Goal: Task Accomplishment & Management: Use online tool/utility

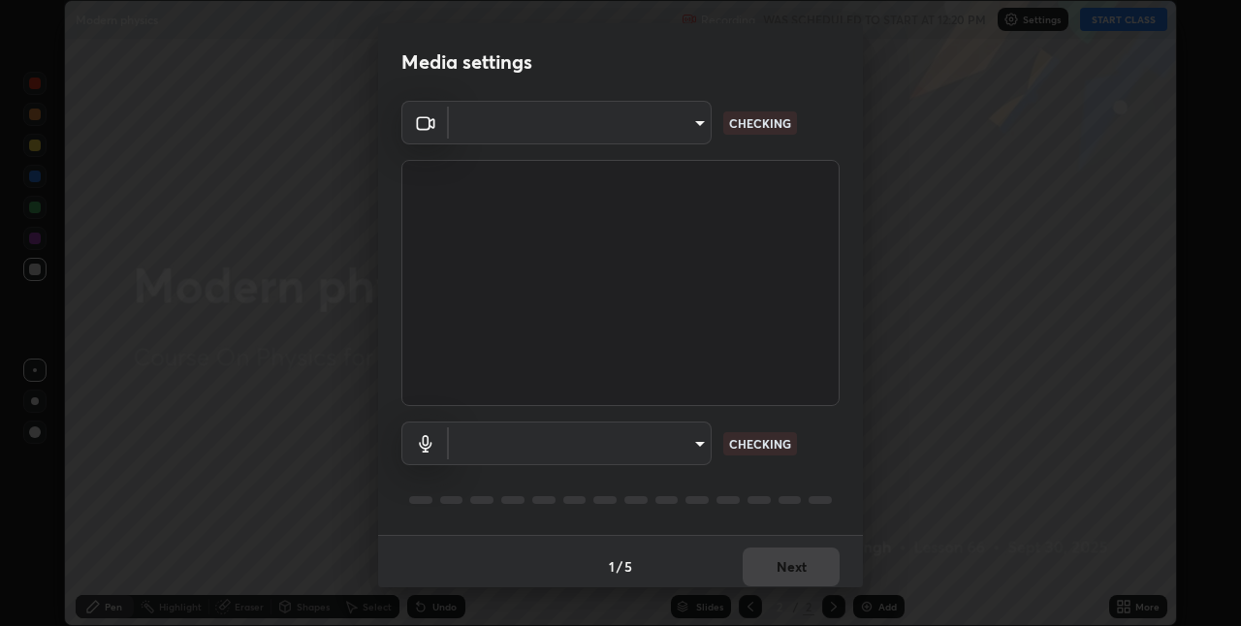
scroll to position [626, 1240]
type input "60fceefa1ff133a458e9dacb52b3a7761017f46870fbbe5b76b29231bfb8dda7"
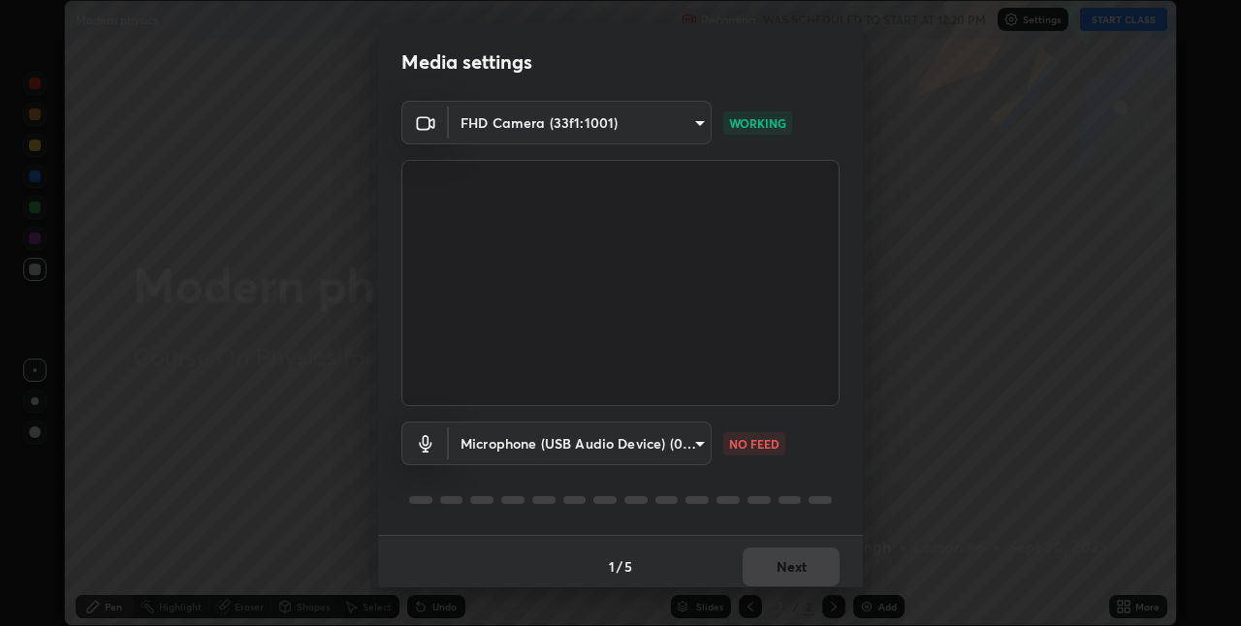
click at [687, 446] on body "Erase all Modern physics Recording WAS SCHEDULED TO START AT 12:20 PM Settings …" at bounding box center [620, 313] width 1241 height 626
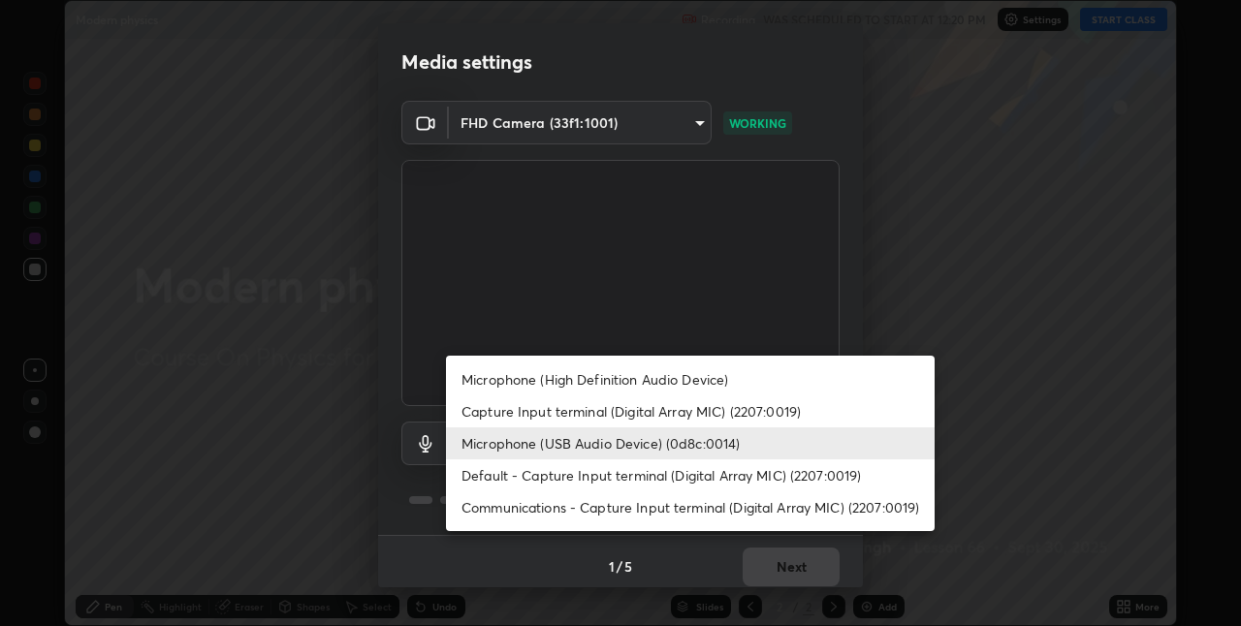
click at [682, 410] on li "Capture Input terminal (Digital Array MIC) (2207:0019)" at bounding box center [690, 412] width 489 height 32
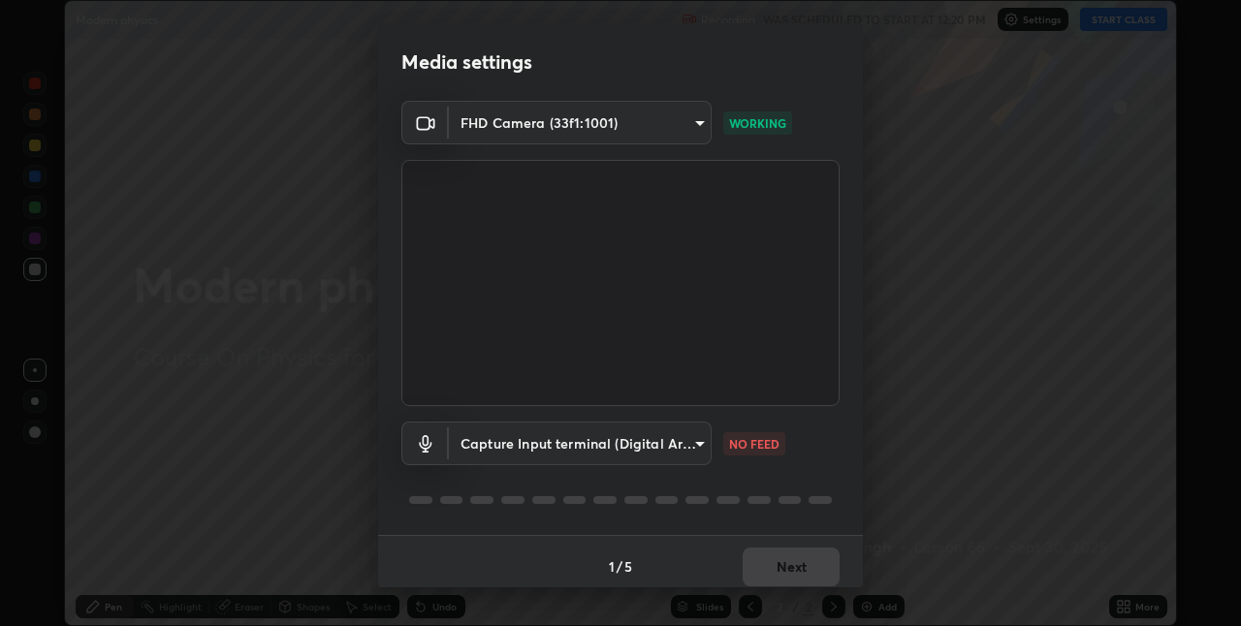
click at [684, 448] on body "Erase all Modern physics Recording WAS SCHEDULED TO START AT 12:20 PM Settings …" at bounding box center [620, 313] width 1241 height 626
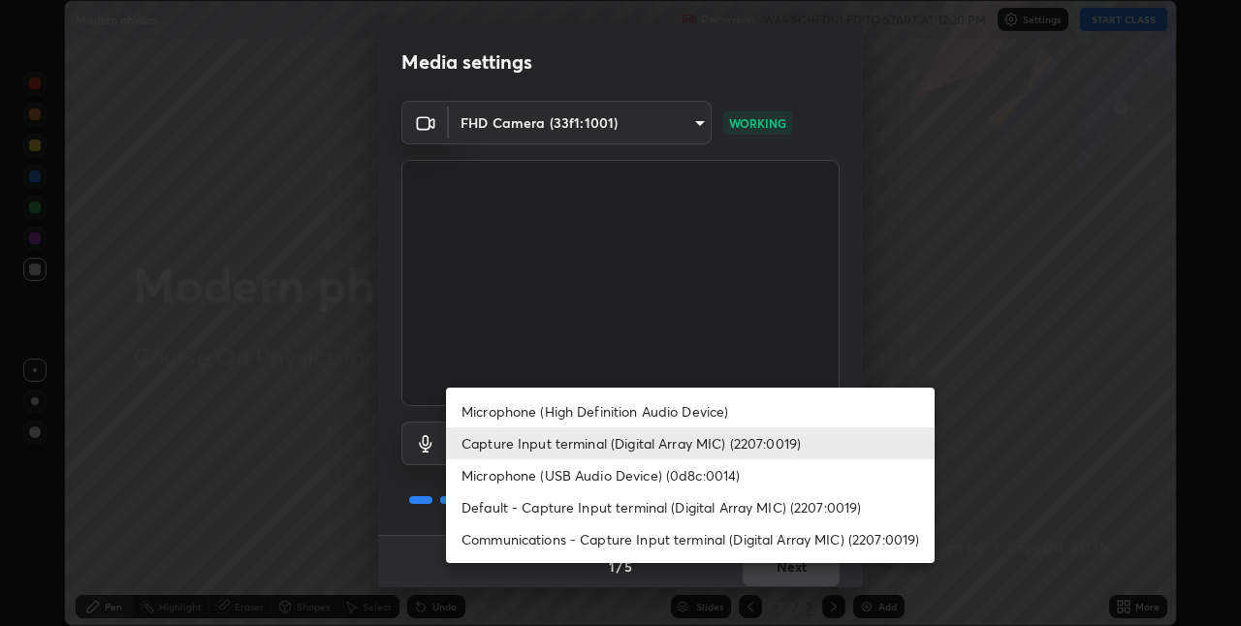
click at [684, 412] on li "Microphone (High Definition Audio Device)" at bounding box center [690, 412] width 489 height 32
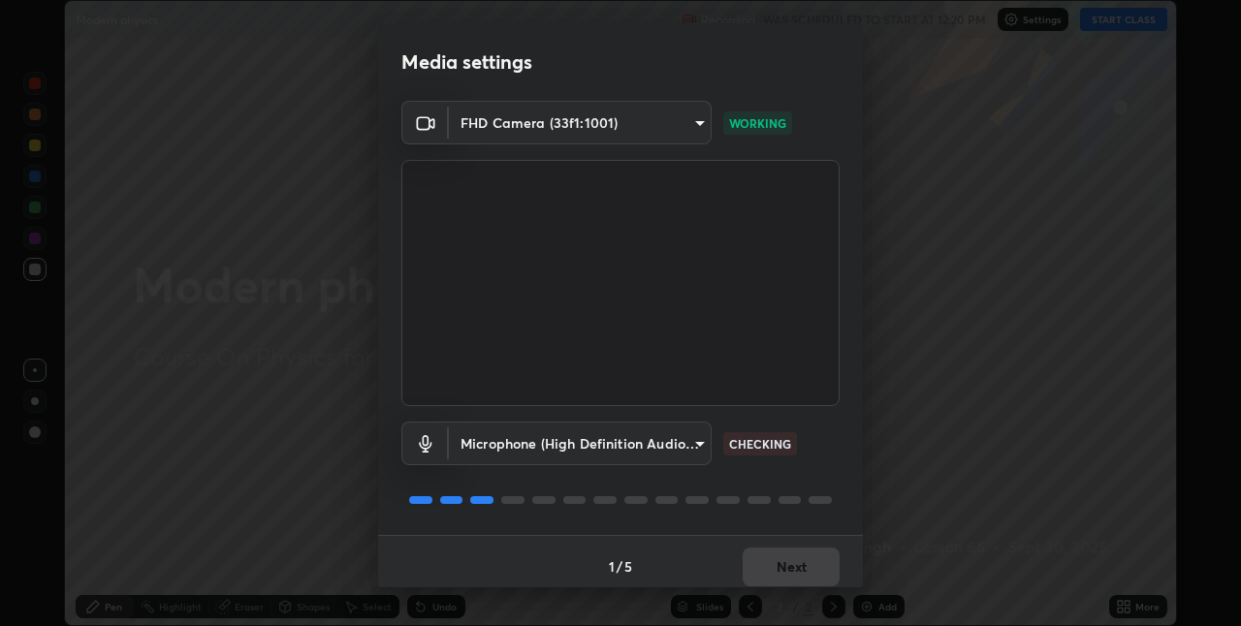
type input "7879f95f04b817efe2416419bdfa336528df740dde017b4a102d7939b658dd51"
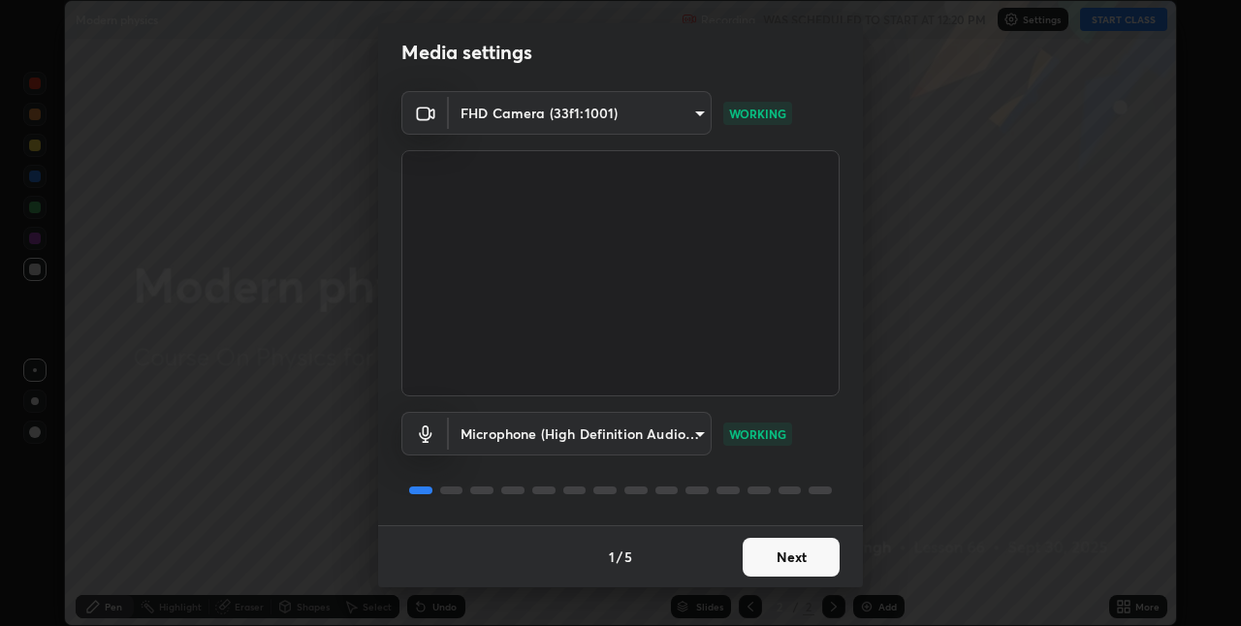
click at [799, 565] on button "Next" at bounding box center [791, 557] width 97 height 39
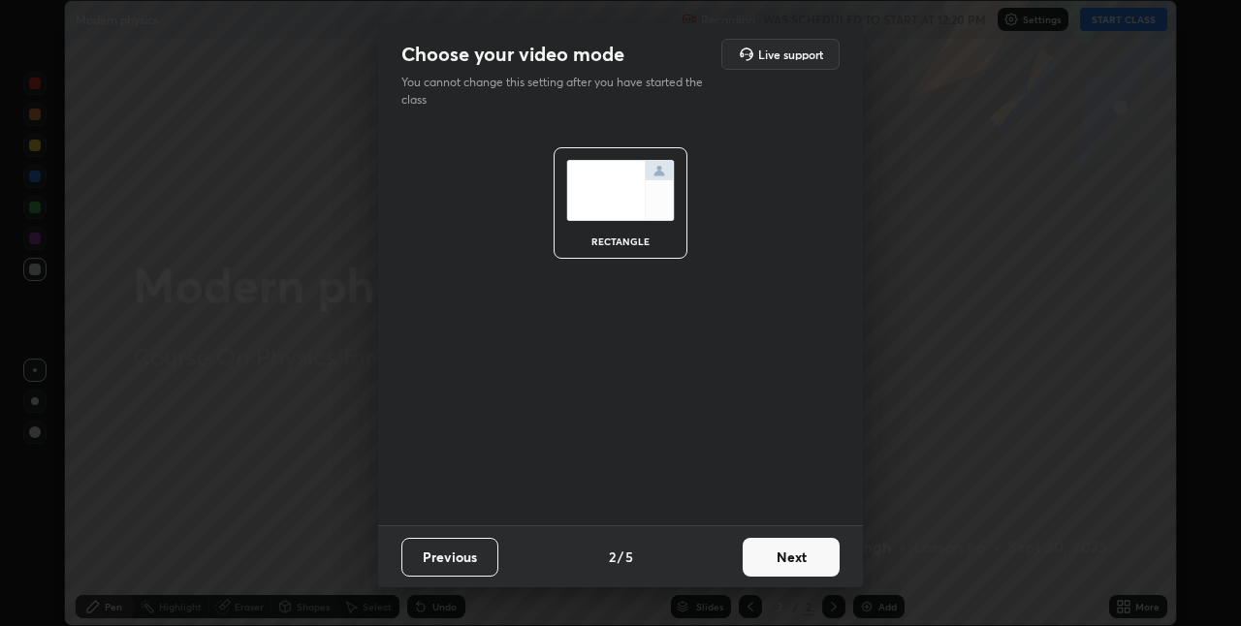
click at [799, 565] on button "Next" at bounding box center [791, 557] width 97 height 39
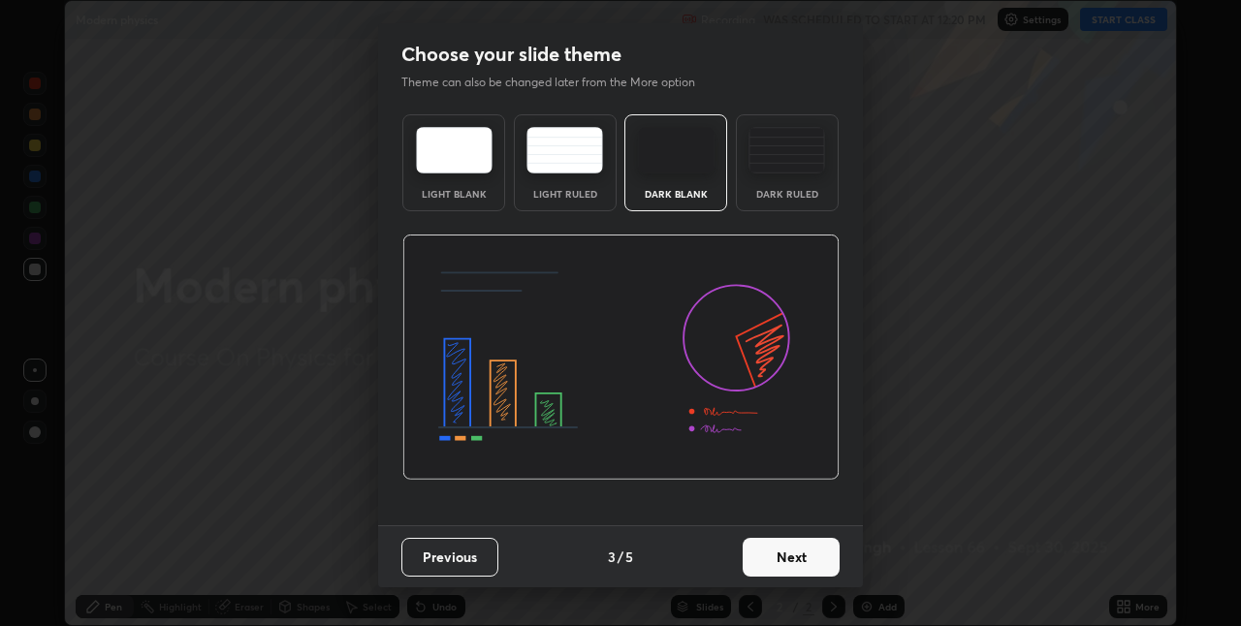
click at [799, 565] on button "Next" at bounding box center [791, 557] width 97 height 39
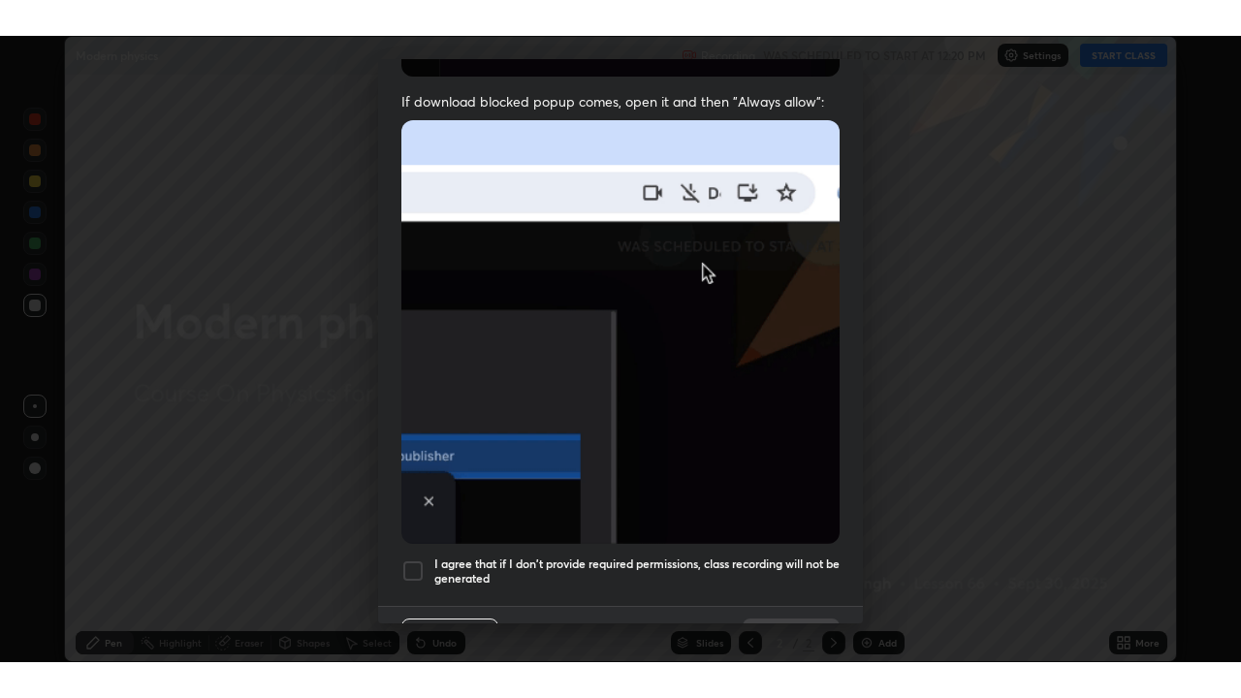
scroll to position [405, 0]
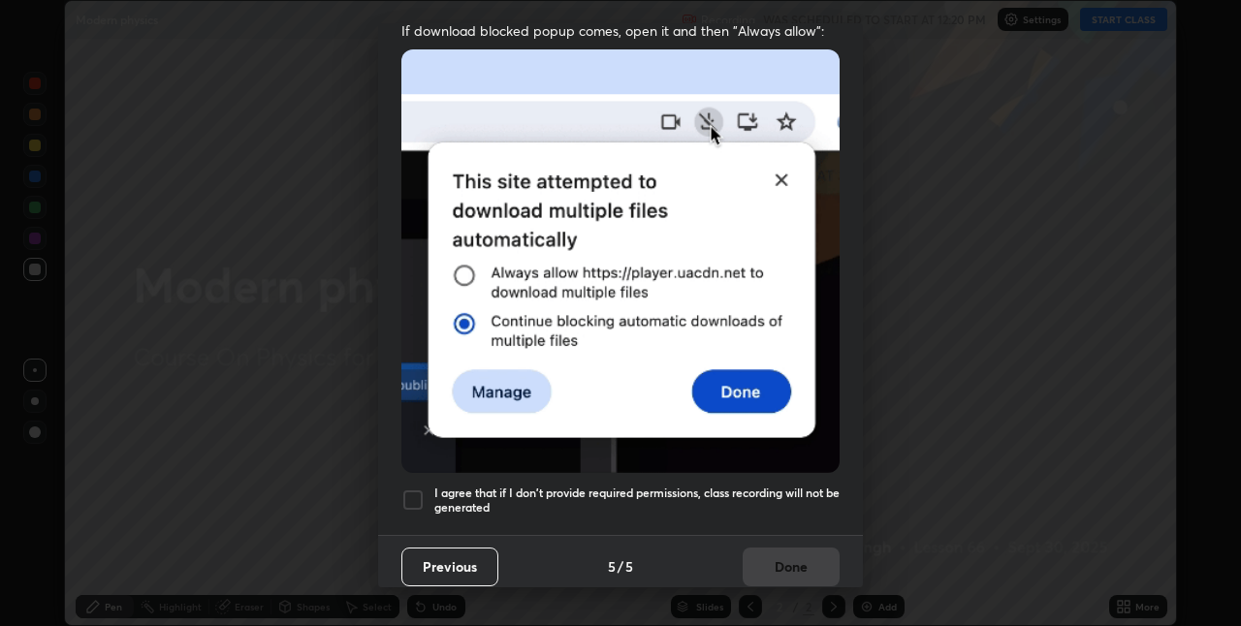
click at [805, 489] on h5 "I agree that if I don't provide required permissions, class recording will not …" at bounding box center [636, 501] width 405 height 30
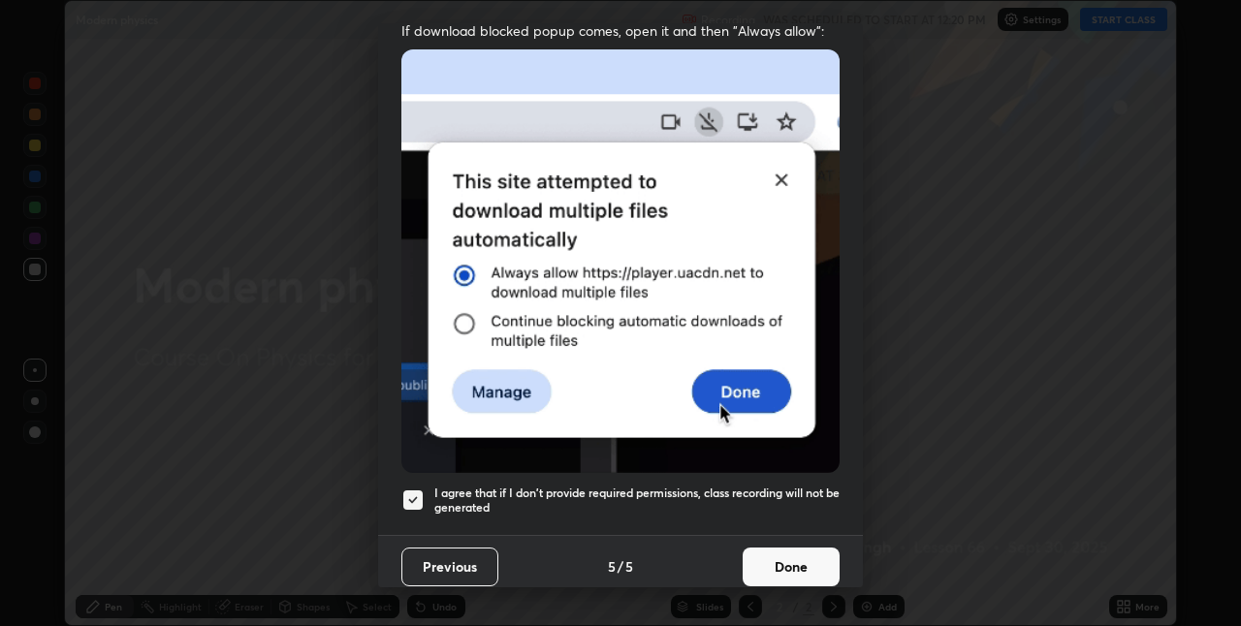
click at [807, 556] on button "Done" at bounding box center [791, 567] width 97 height 39
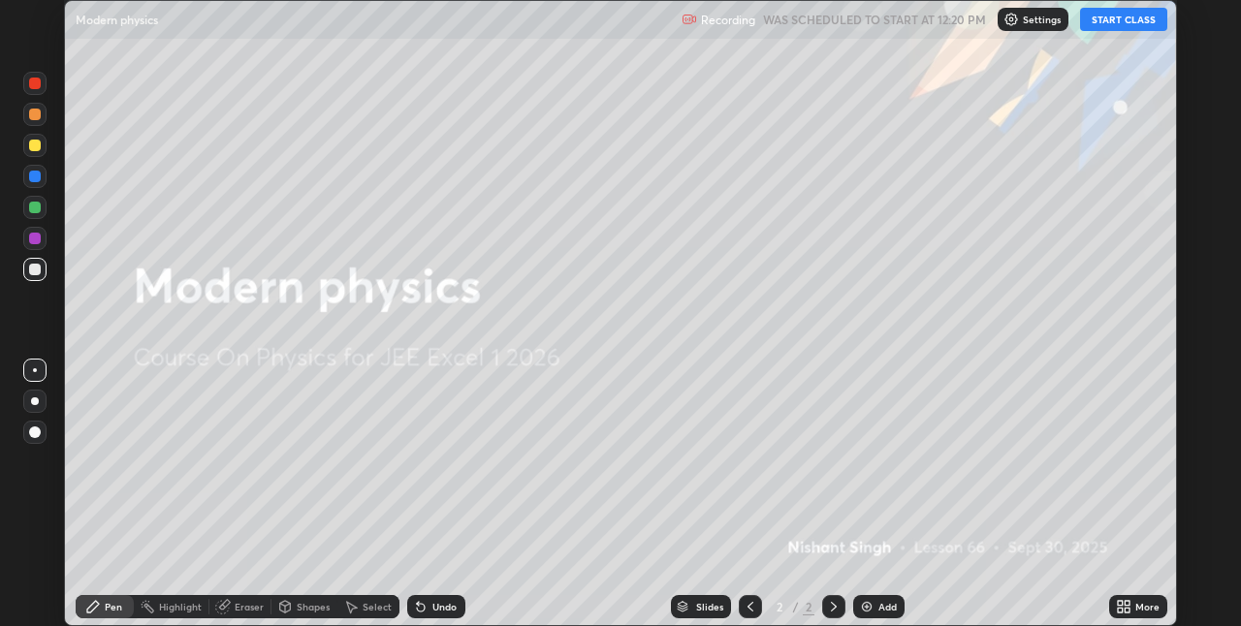
click at [1125, 23] on button "START CLASS" at bounding box center [1123, 19] width 87 height 23
click at [1120, 610] on icon at bounding box center [1120, 610] width 5 height 5
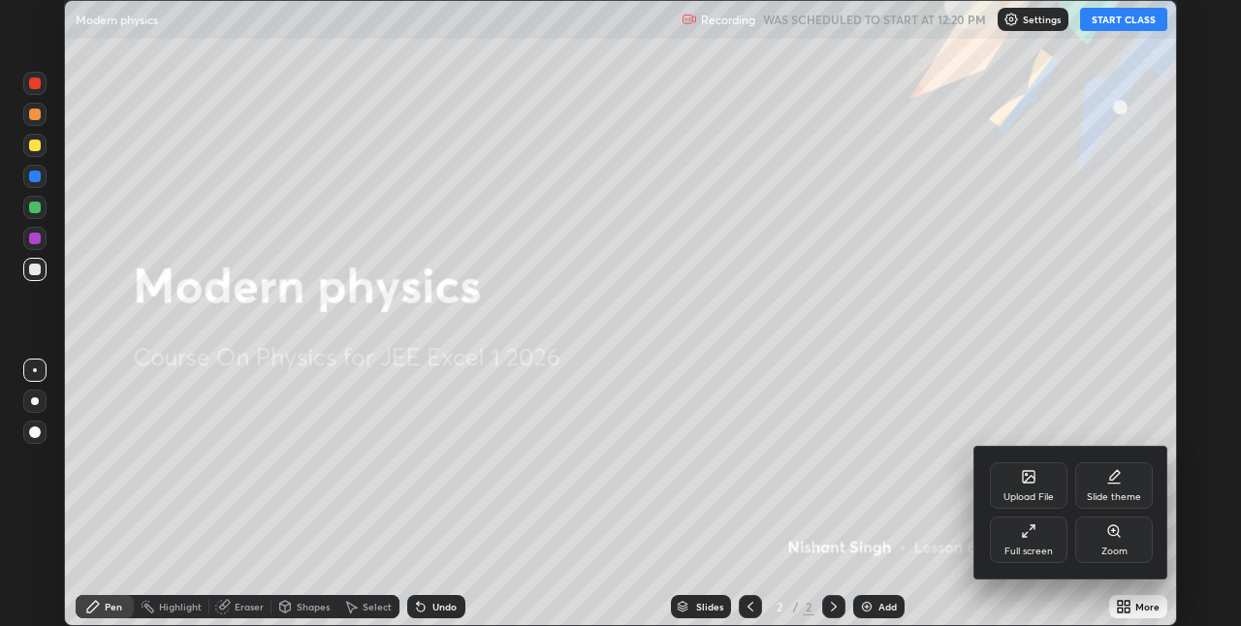
click at [1040, 535] on div "Full screen" at bounding box center [1029, 540] width 78 height 47
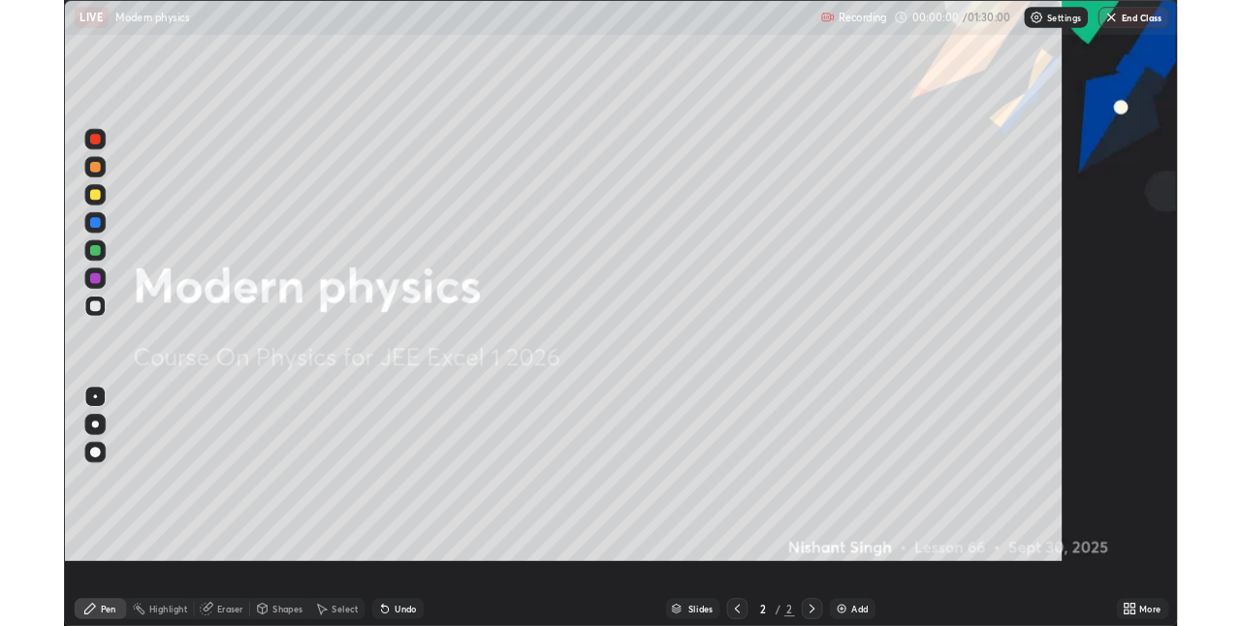
scroll to position [698, 1241]
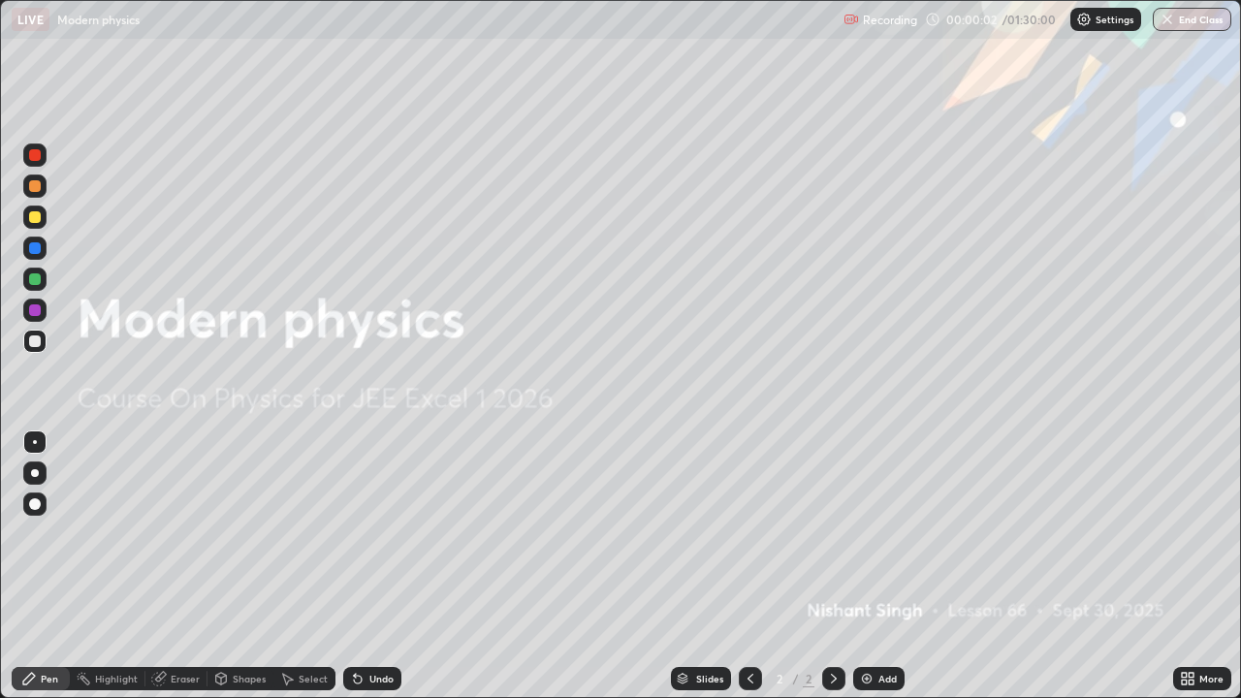
click at [872, 625] on img at bounding box center [867, 679] width 16 height 16
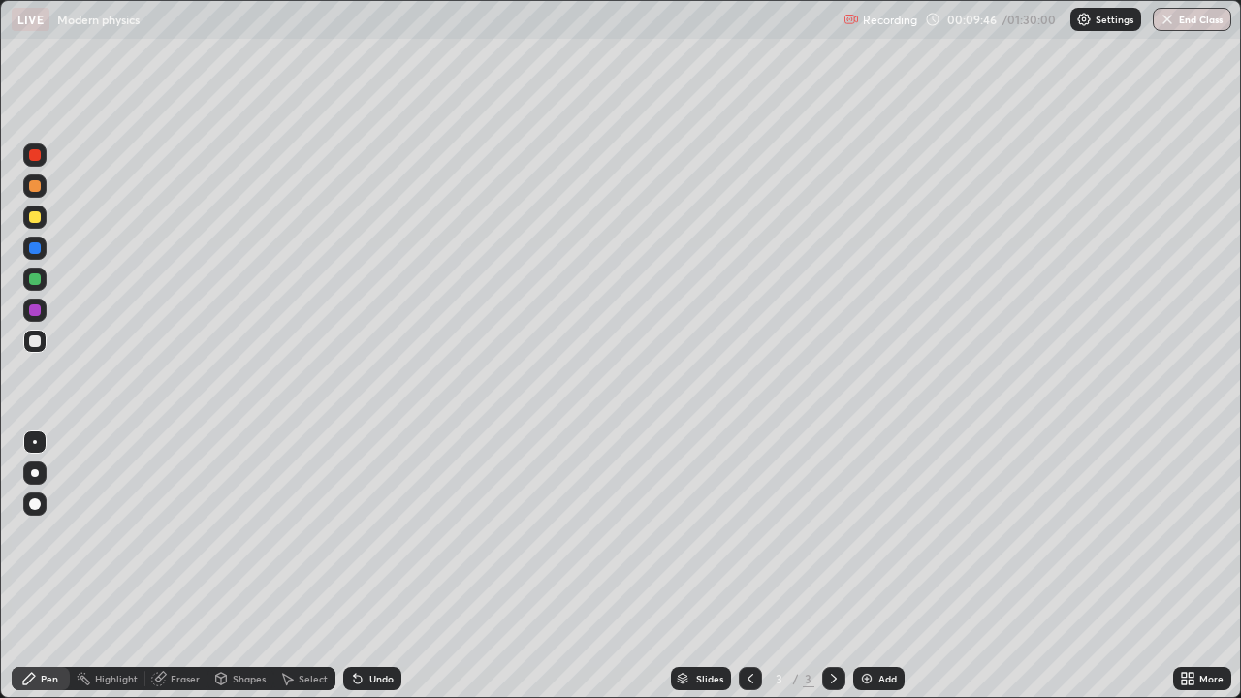
click at [832, 625] on icon at bounding box center [834, 679] width 16 height 16
click at [868, 625] on img at bounding box center [867, 679] width 16 height 16
click at [39, 341] on div at bounding box center [35, 342] width 12 height 12
click at [35, 345] on div at bounding box center [35, 342] width 12 height 12
click at [40, 220] on div at bounding box center [35, 217] width 12 height 12
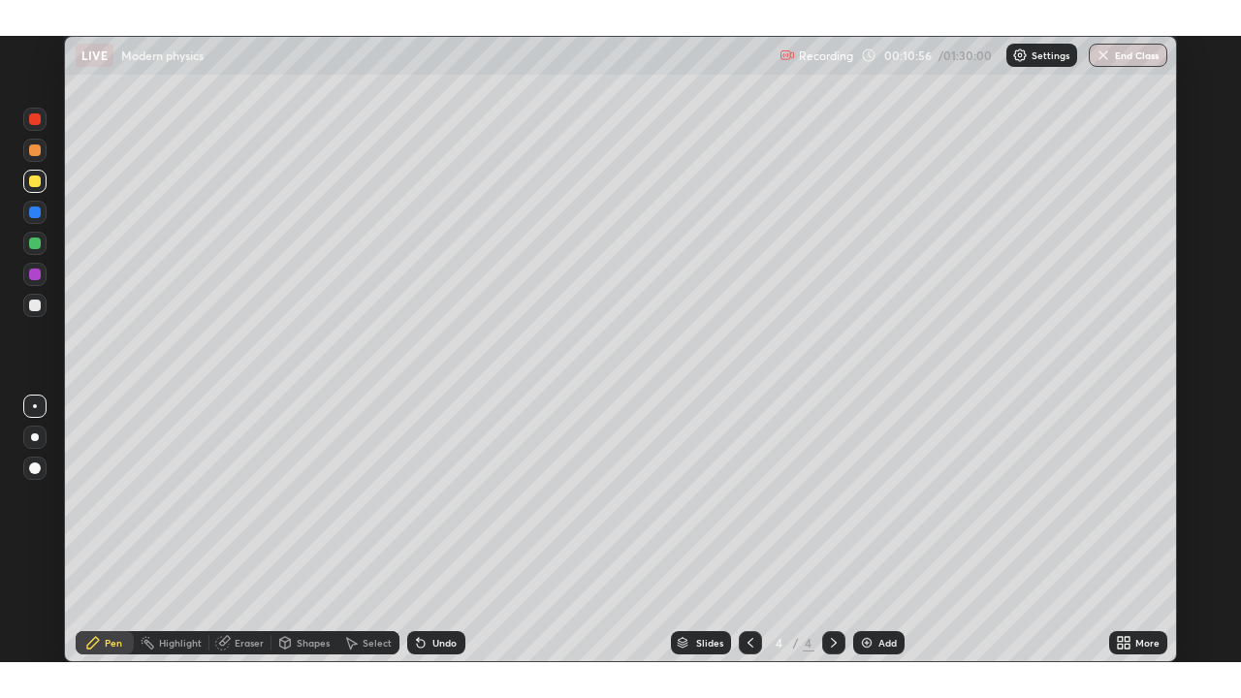
scroll to position [96345, 95730]
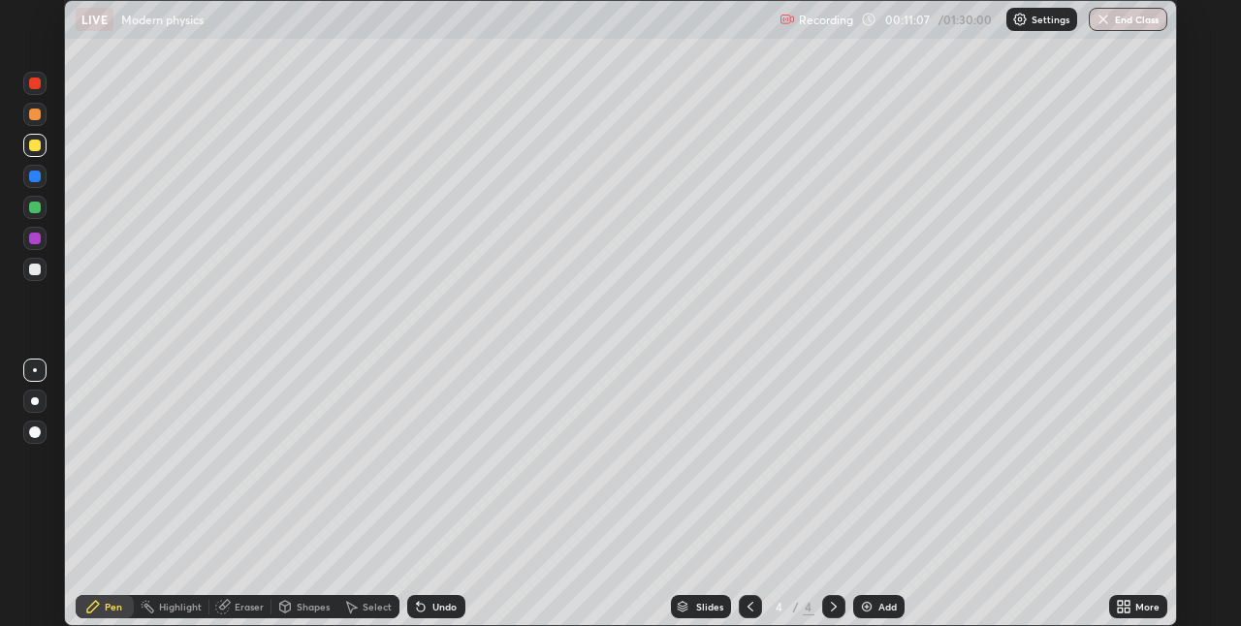
click at [1126, 605] on icon at bounding box center [1127, 603] width 5 height 5
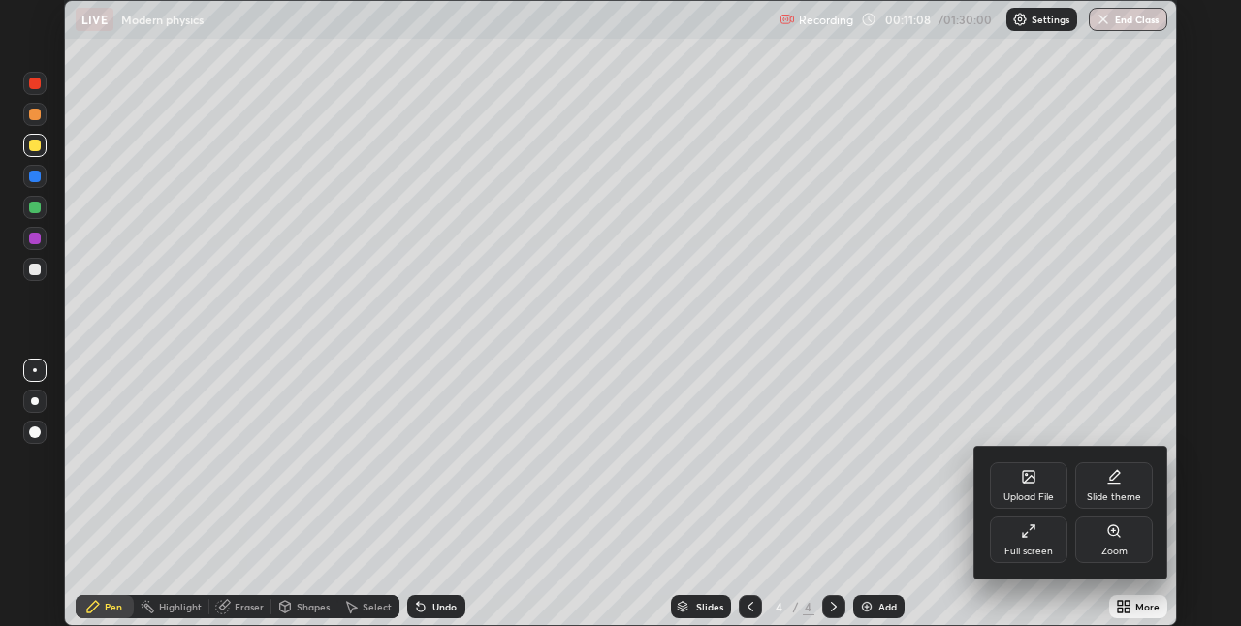
click at [1044, 539] on div "Full screen" at bounding box center [1029, 540] width 78 height 47
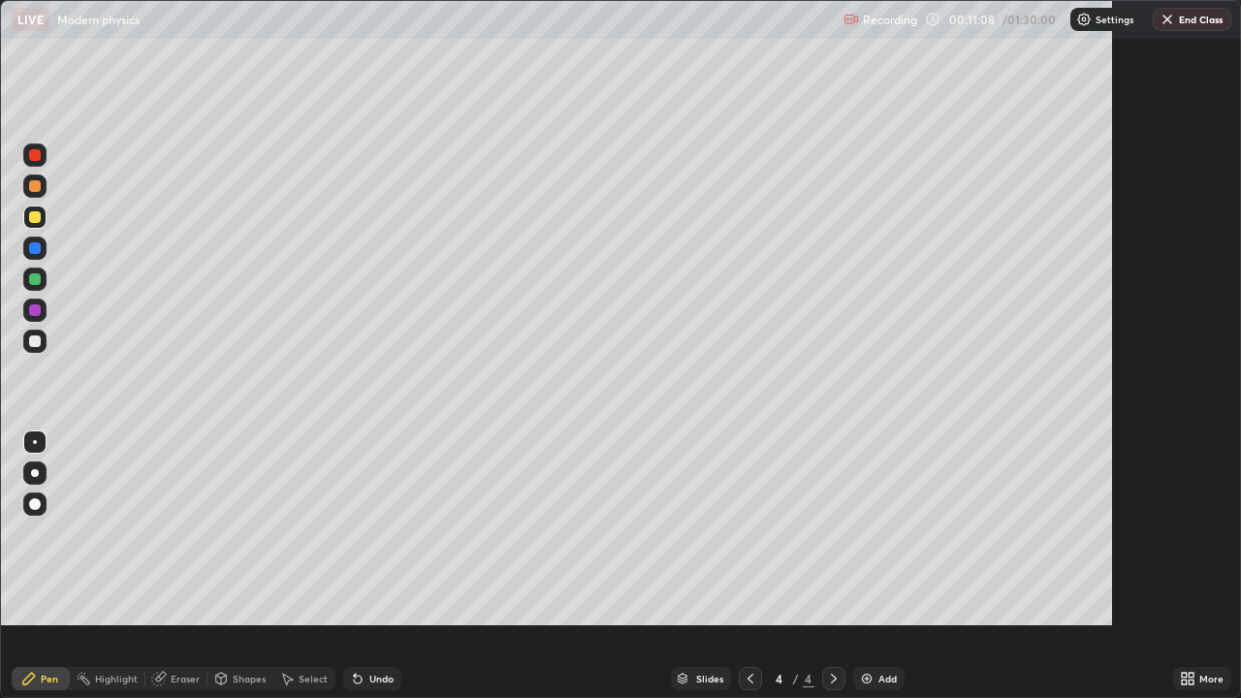
scroll to position [698, 1241]
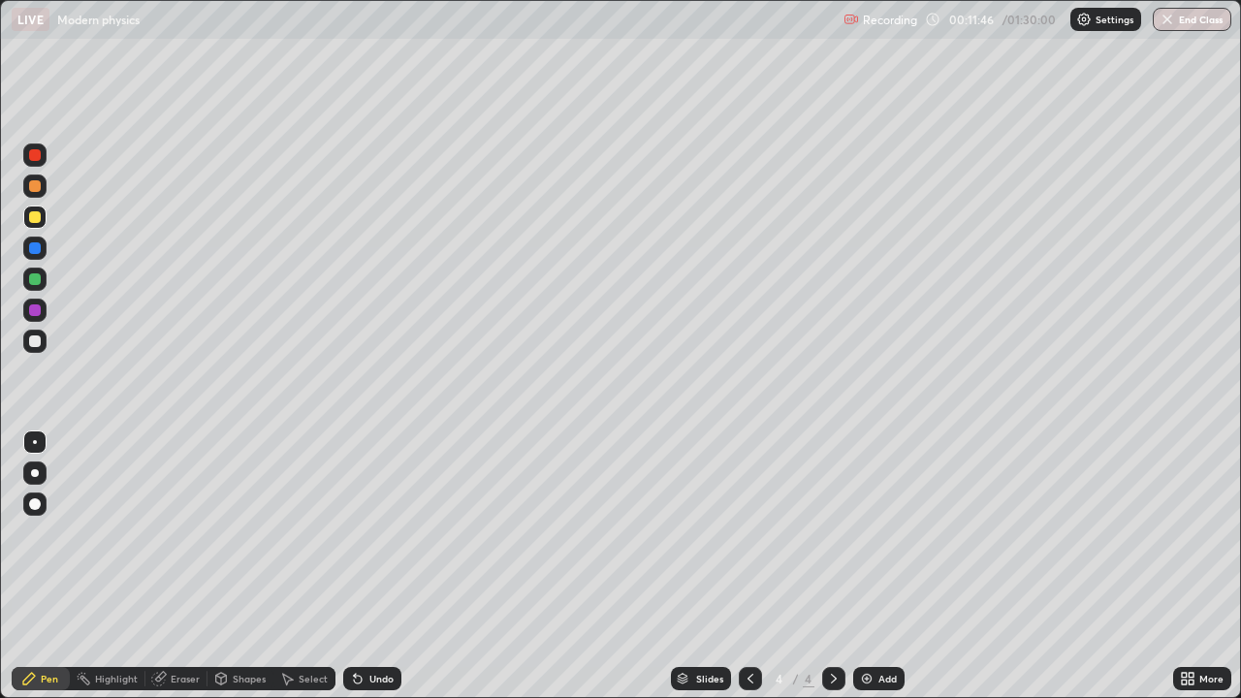
click at [39, 344] on div at bounding box center [35, 342] width 12 height 12
click at [180, 625] on div "Eraser" at bounding box center [176, 678] width 62 height 23
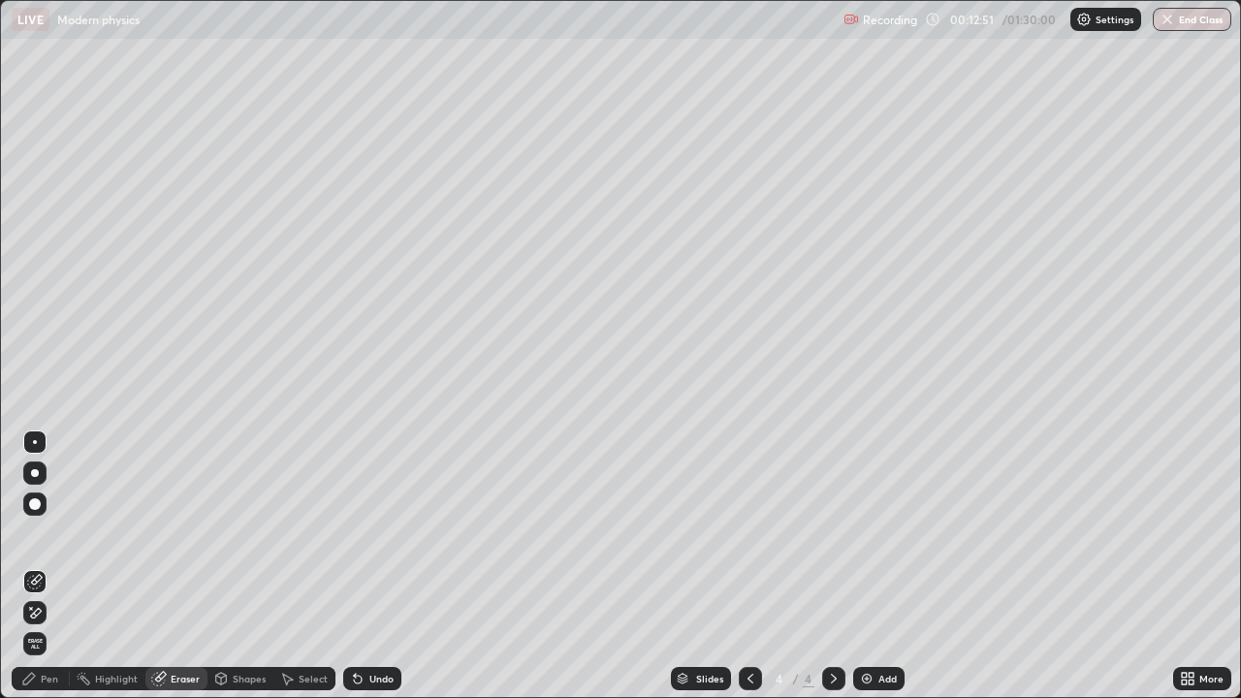
click at [42, 625] on div "Pen" at bounding box center [49, 679] width 17 height 10
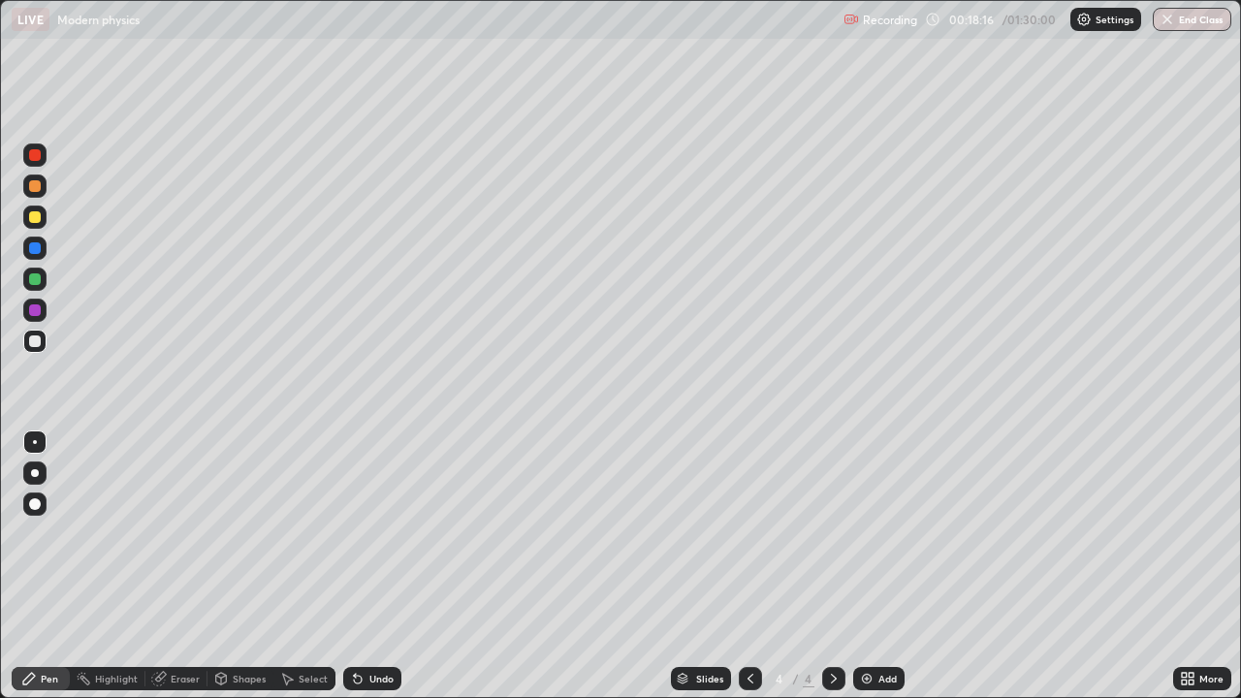
click at [832, 625] on icon at bounding box center [834, 679] width 16 height 16
click at [872, 625] on img at bounding box center [867, 679] width 16 height 16
click at [751, 625] on icon at bounding box center [751, 679] width 16 height 16
click at [832, 625] on icon at bounding box center [834, 679] width 16 height 16
click at [830, 625] on icon at bounding box center [834, 679] width 16 height 16
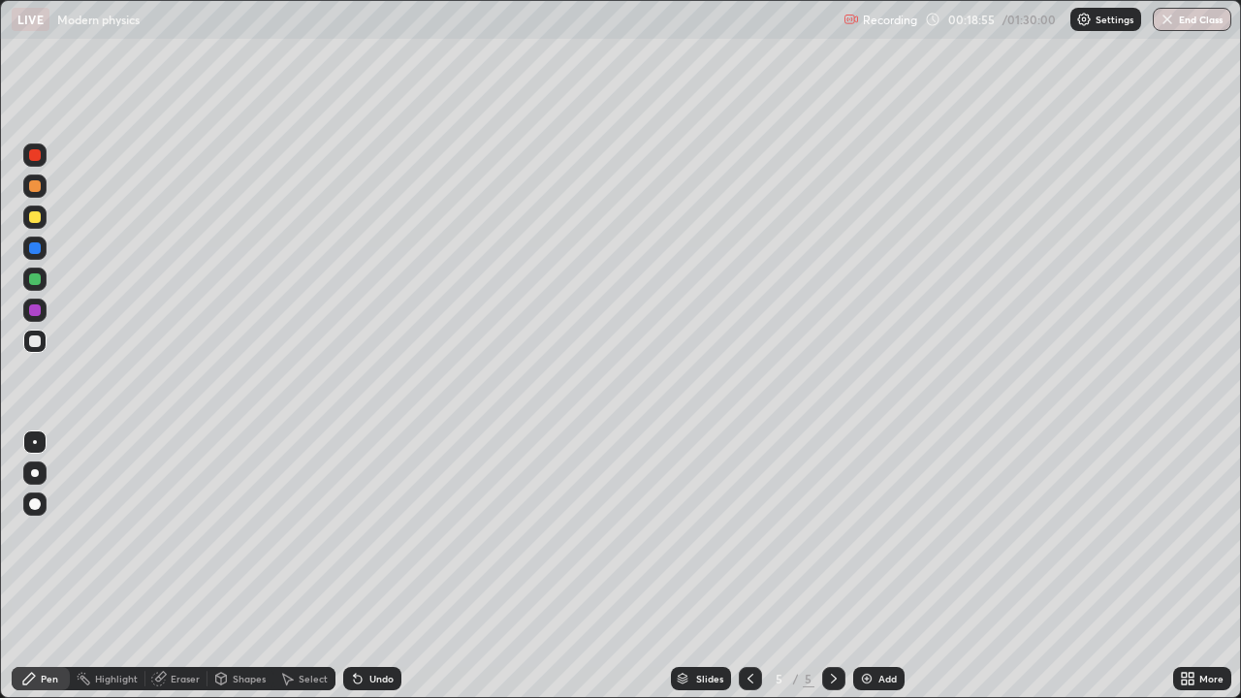
click at [743, 625] on div at bounding box center [750, 678] width 23 height 23
click at [833, 625] on icon at bounding box center [834, 679] width 16 height 16
click at [364, 625] on div "Undo" at bounding box center [372, 678] width 58 height 23
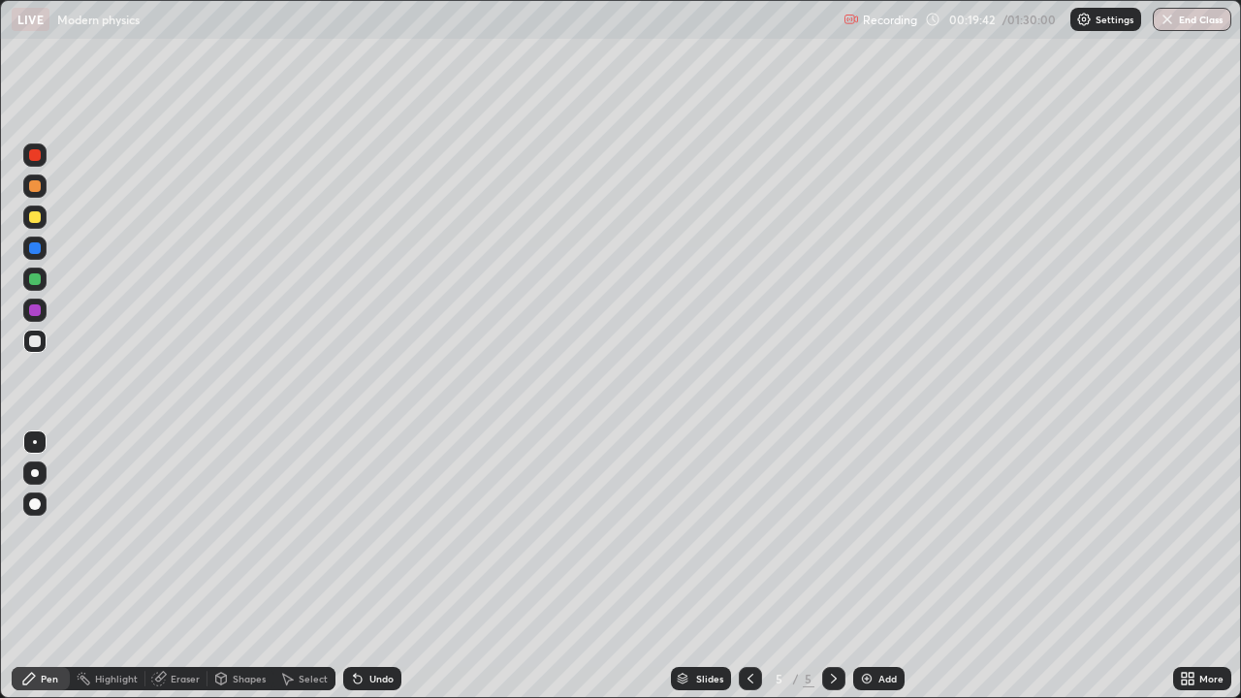
click at [361, 625] on div "Undo" at bounding box center [372, 678] width 58 height 23
click at [373, 625] on div "Undo" at bounding box center [372, 678] width 58 height 23
click at [377, 625] on div "Undo" at bounding box center [372, 678] width 58 height 23
click at [749, 625] on icon at bounding box center [751, 679] width 6 height 10
click at [831, 625] on icon at bounding box center [834, 679] width 16 height 16
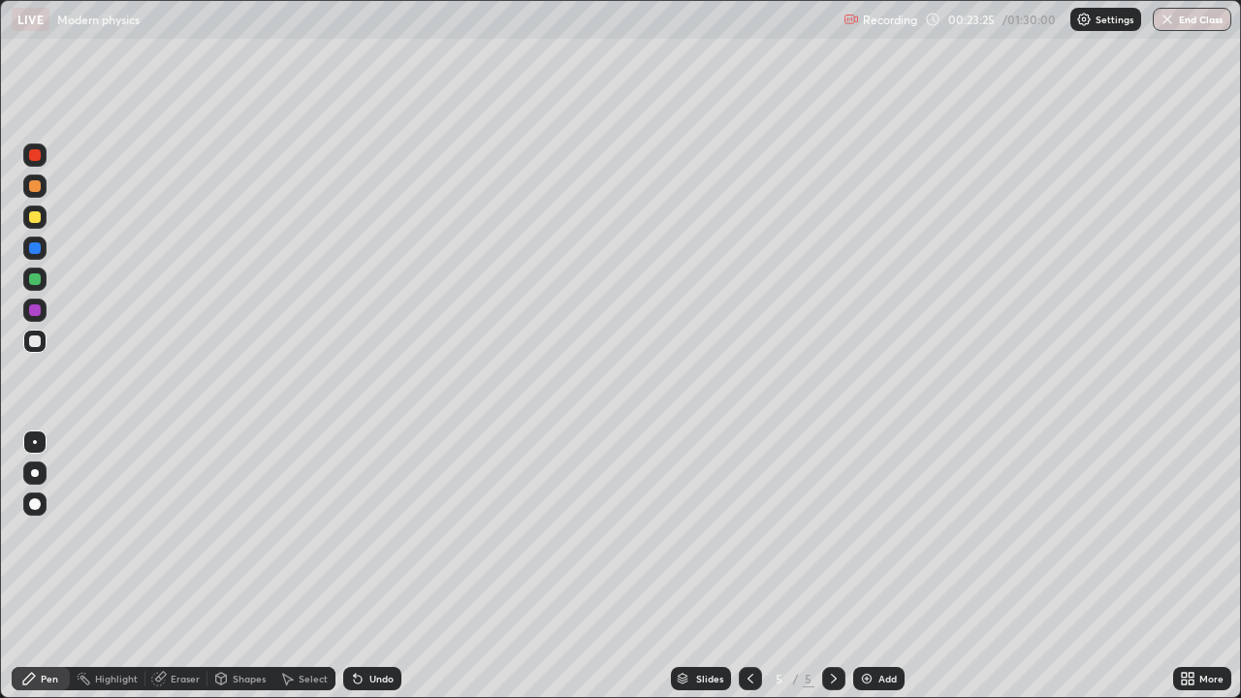
click at [44, 218] on div at bounding box center [34, 217] width 23 height 23
click at [361, 625] on icon at bounding box center [358, 679] width 16 height 16
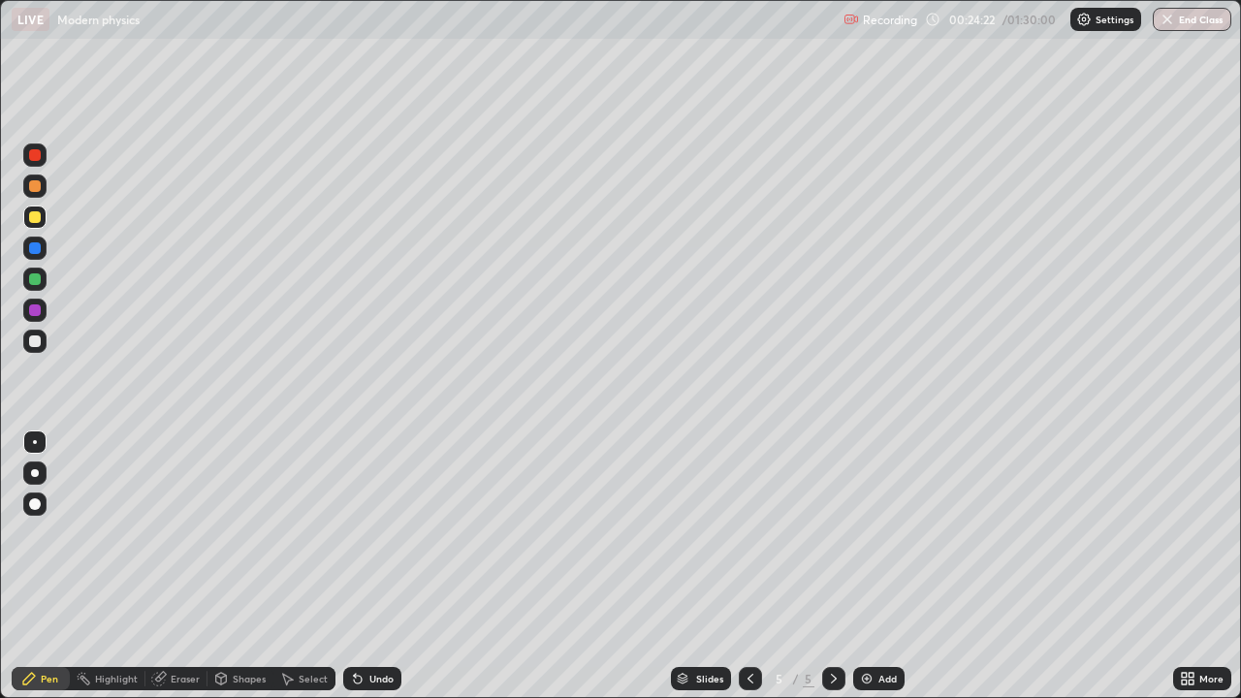
click at [363, 625] on div "Undo" at bounding box center [372, 678] width 58 height 23
click at [187, 625] on div "Eraser" at bounding box center [176, 678] width 62 height 23
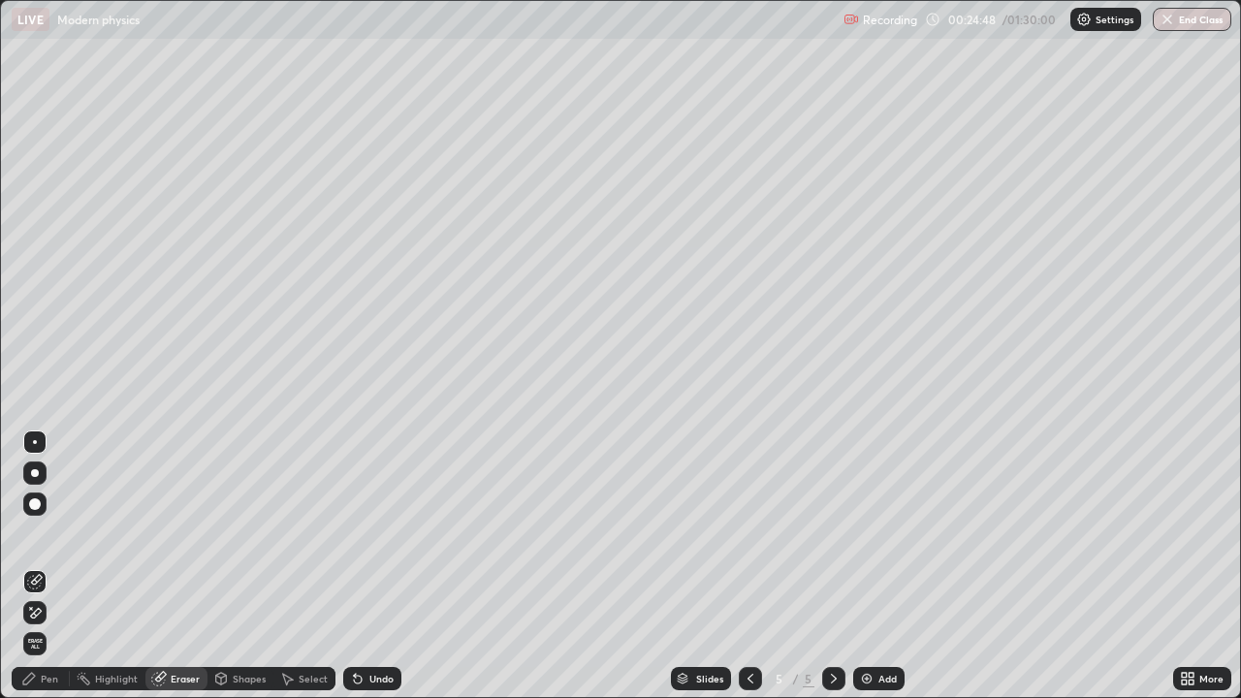
click at [47, 625] on div "Pen" at bounding box center [49, 679] width 17 height 10
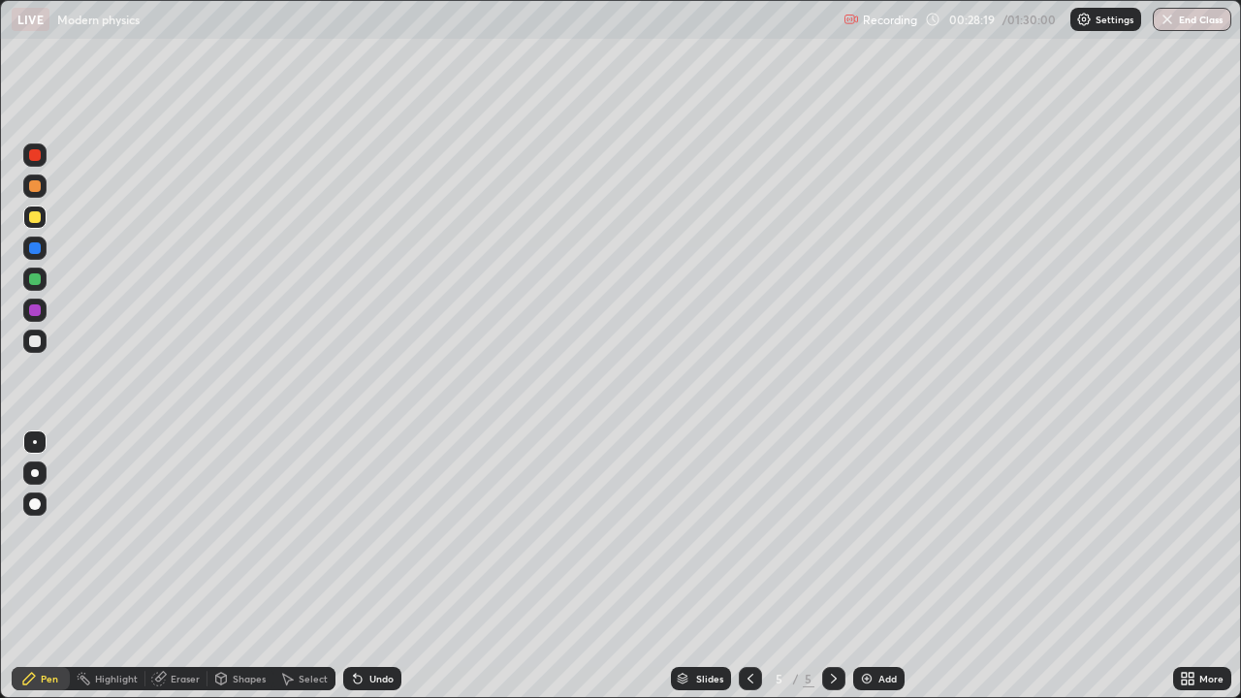
click at [831, 625] on icon at bounding box center [834, 679] width 6 height 10
click at [880, 625] on div "Add" at bounding box center [888, 679] width 18 height 10
click at [36, 341] on div at bounding box center [35, 342] width 12 height 12
click at [750, 625] on icon at bounding box center [751, 679] width 16 height 16
click at [832, 625] on icon at bounding box center [834, 679] width 16 height 16
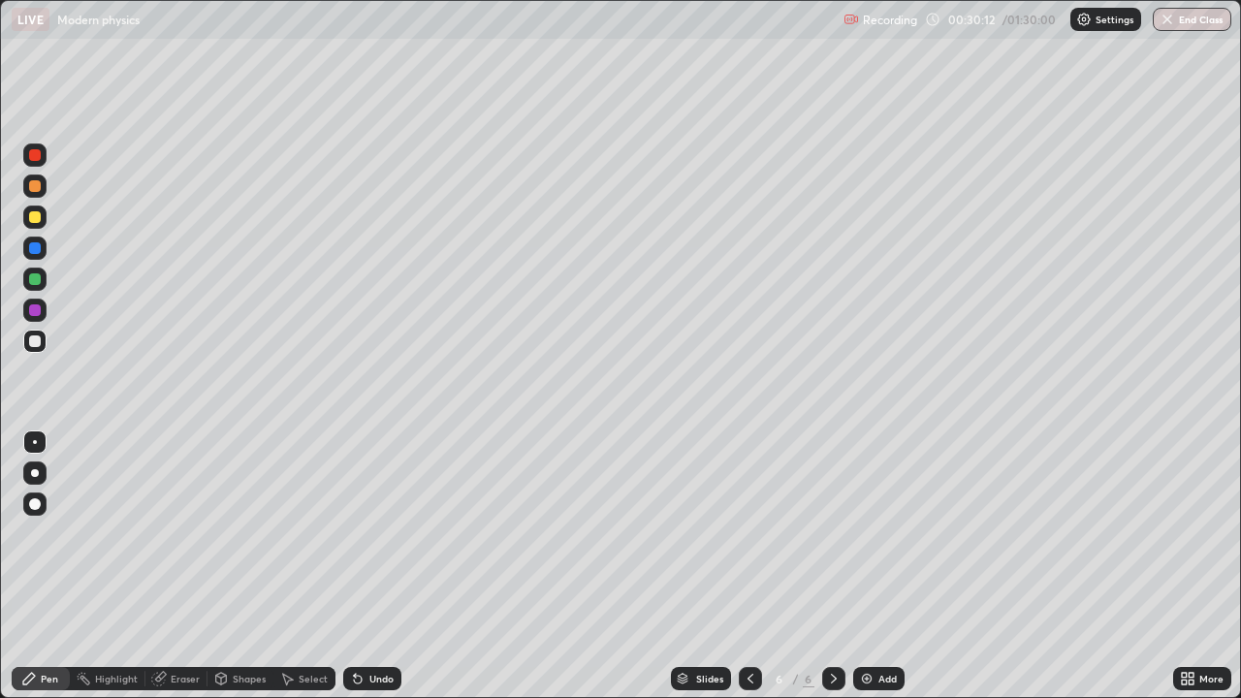
click at [37, 214] on div at bounding box center [35, 217] width 12 height 12
click at [29, 340] on div at bounding box center [35, 342] width 12 height 12
click at [35, 215] on div at bounding box center [35, 217] width 12 height 12
click at [37, 338] on div at bounding box center [35, 342] width 12 height 12
click at [367, 625] on div "Undo" at bounding box center [372, 678] width 58 height 23
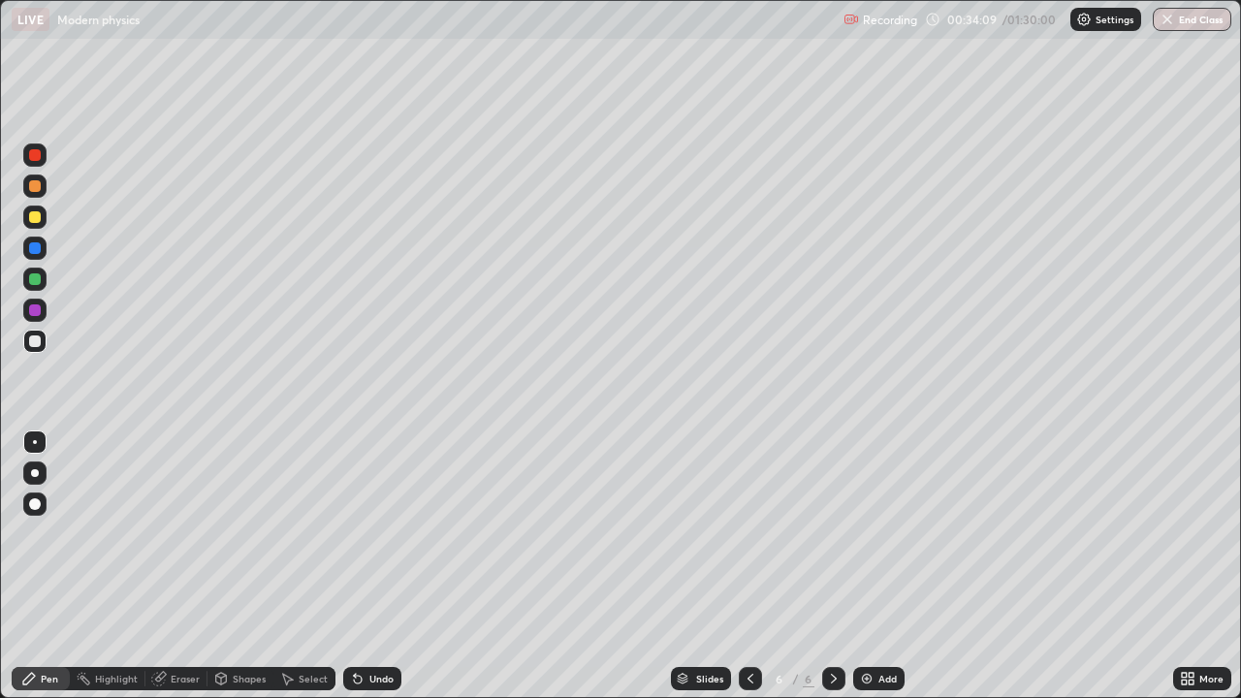
click at [35, 187] on div at bounding box center [35, 186] width 12 height 12
click at [43, 334] on div at bounding box center [34, 341] width 23 height 23
click at [36, 341] on div at bounding box center [35, 342] width 12 height 12
click at [880, 625] on div "Add" at bounding box center [888, 679] width 18 height 10
click at [752, 625] on icon at bounding box center [751, 679] width 16 height 16
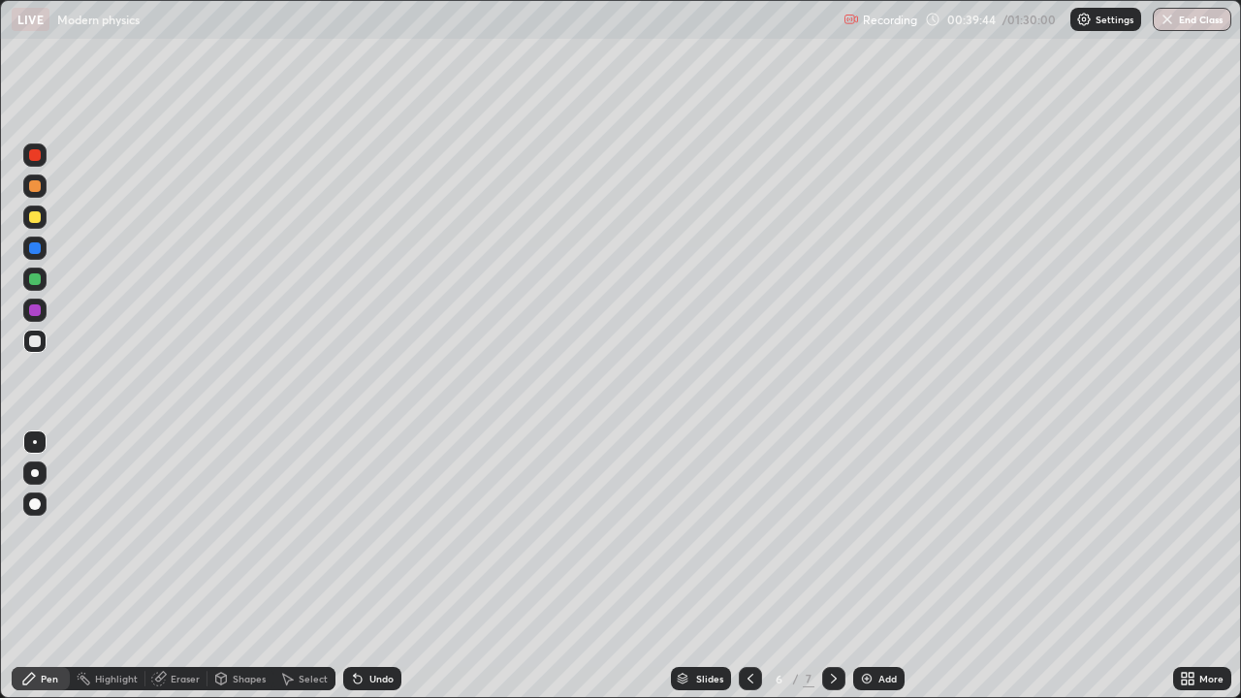
click at [832, 625] on icon at bounding box center [834, 679] width 16 height 16
click at [757, 625] on div at bounding box center [750, 678] width 23 height 23
click at [835, 625] on icon at bounding box center [834, 679] width 16 height 16
click at [749, 625] on icon at bounding box center [751, 679] width 16 height 16
click at [822, 625] on div at bounding box center [833, 678] width 23 height 23
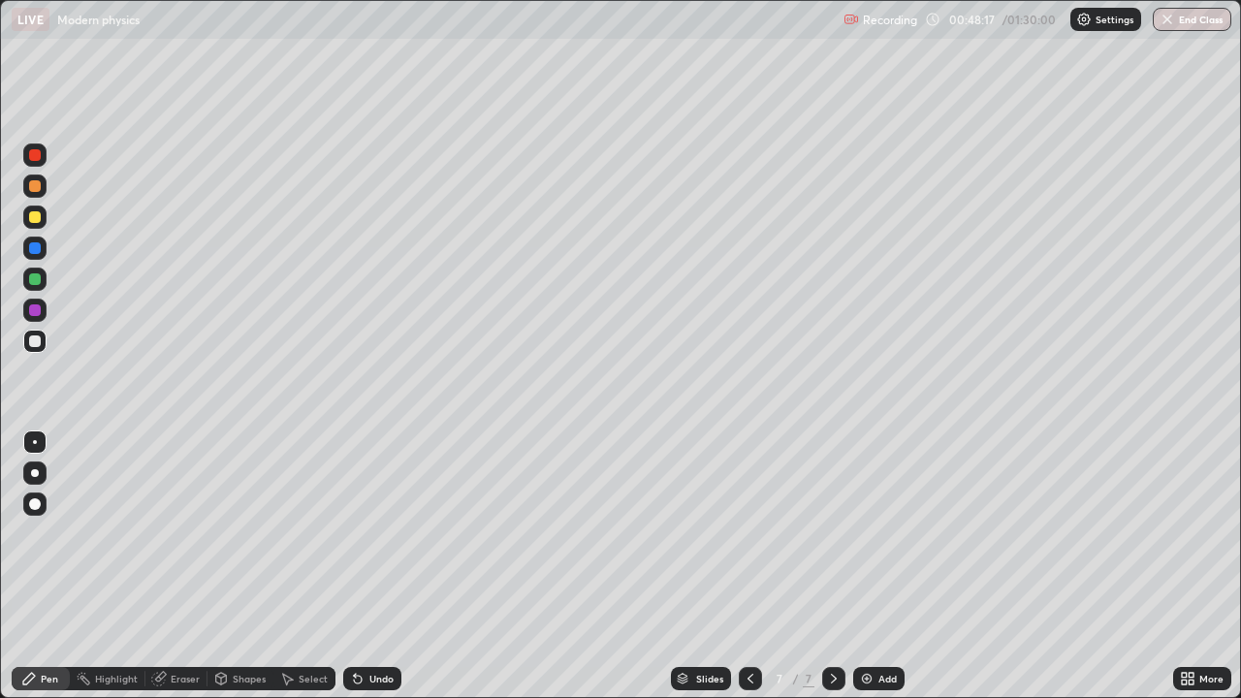
click at [833, 625] on icon at bounding box center [834, 679] width 16 height 16
click at [879, 625] on div "Add" at bounding box center [888, 679] width 18 height 10
click at [830, 625] on icon at bounding box center [834, 679] width 16 height 16
click at [879, 625] on div "Add" at bounding box center [888, 679] width 18 height 10
click at [33, 185] on div at bounding box center [35, 186] width 12 height 12
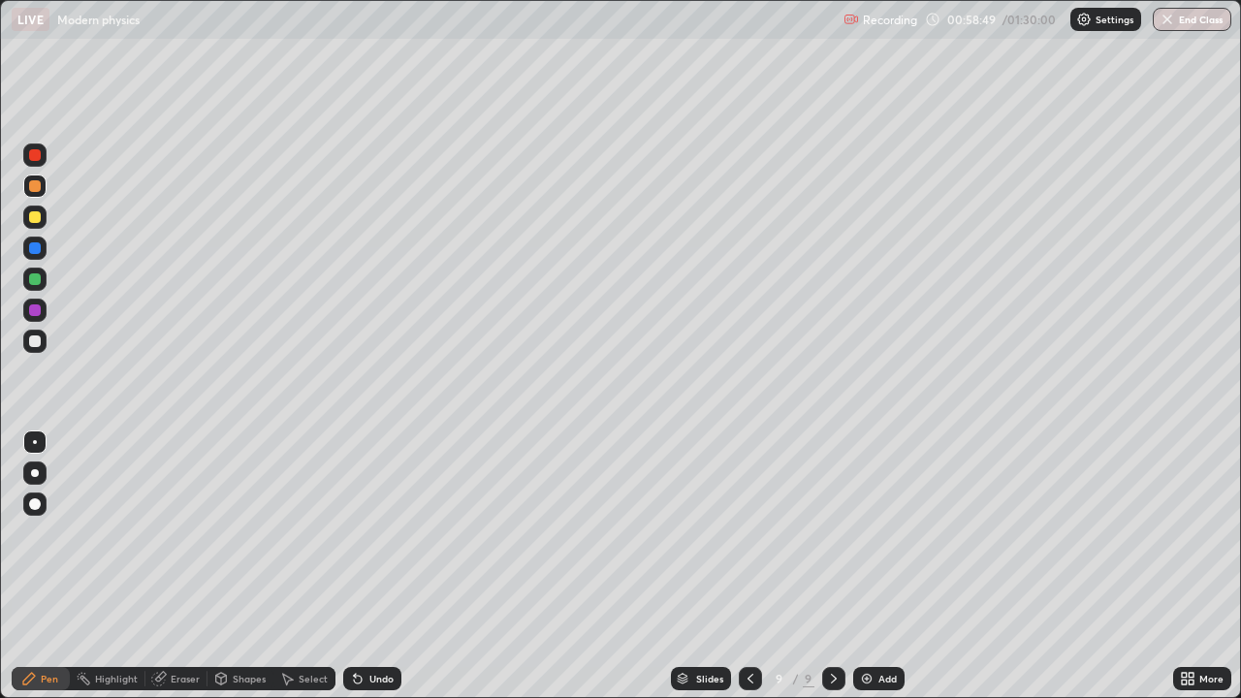
click at [34, 343] on div at bounding box center [35, 342] width 12 height 12
click at [833, 625] on icon at bounding box center [834, 679] width 16 height 16
click at [879, 625] on div "Add" at bounding box center [888, 679] width 18 height 10
click at [43, 252] on div at bounding box center [34, 248] width 23 height 23
click at [33, 344] on div at bounding box center [35, 342] width 12 height 12
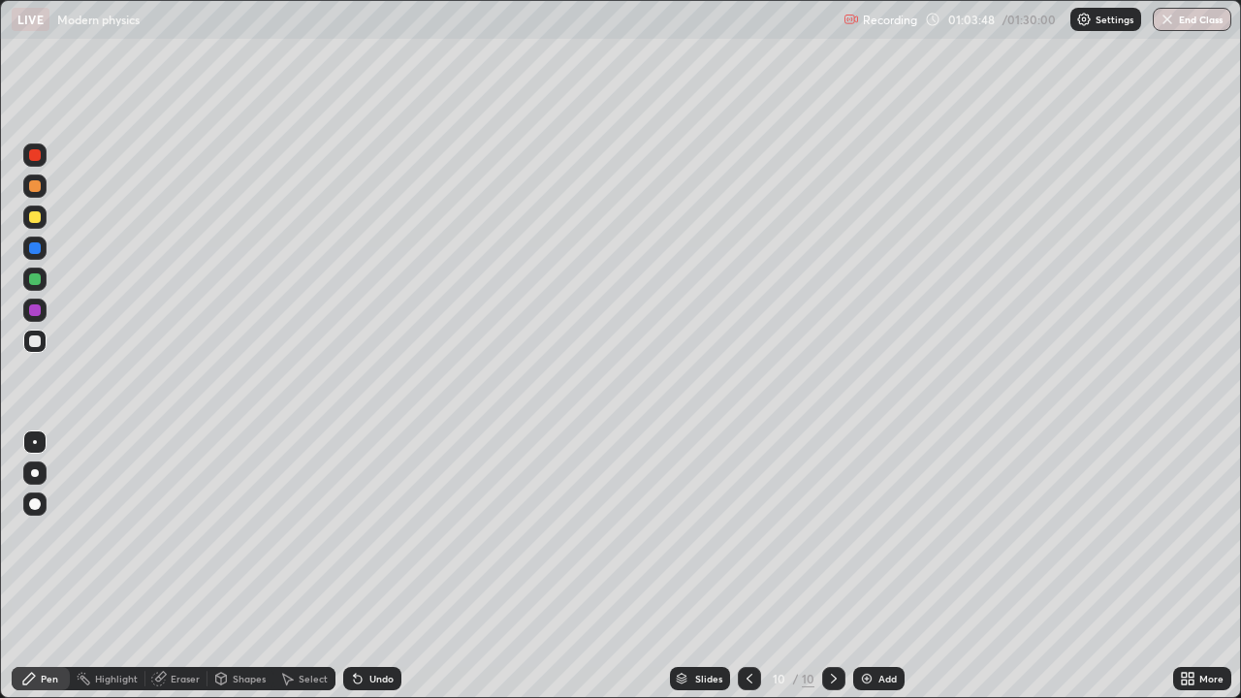
click at [178, 625] on div "Eraser" at bounding box center [185, 679] width 29 height 10
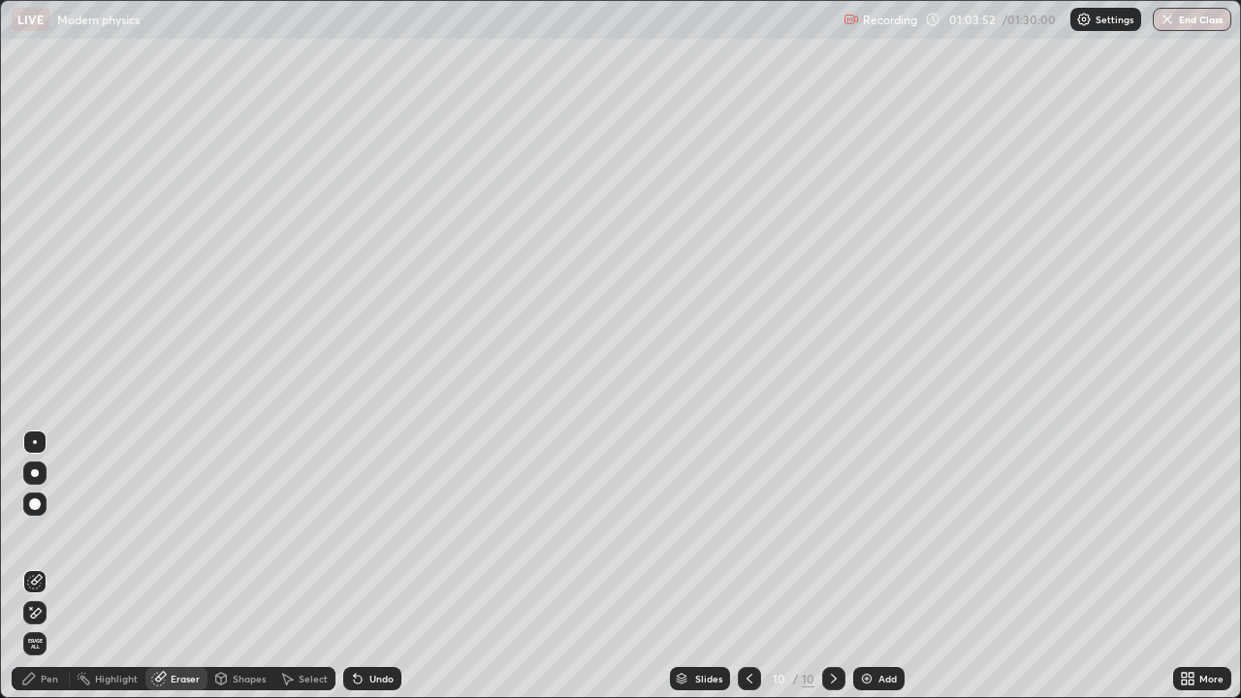
click at [48, 625] on div "Pen" at bounding box center [49, 679] width 17 height 10
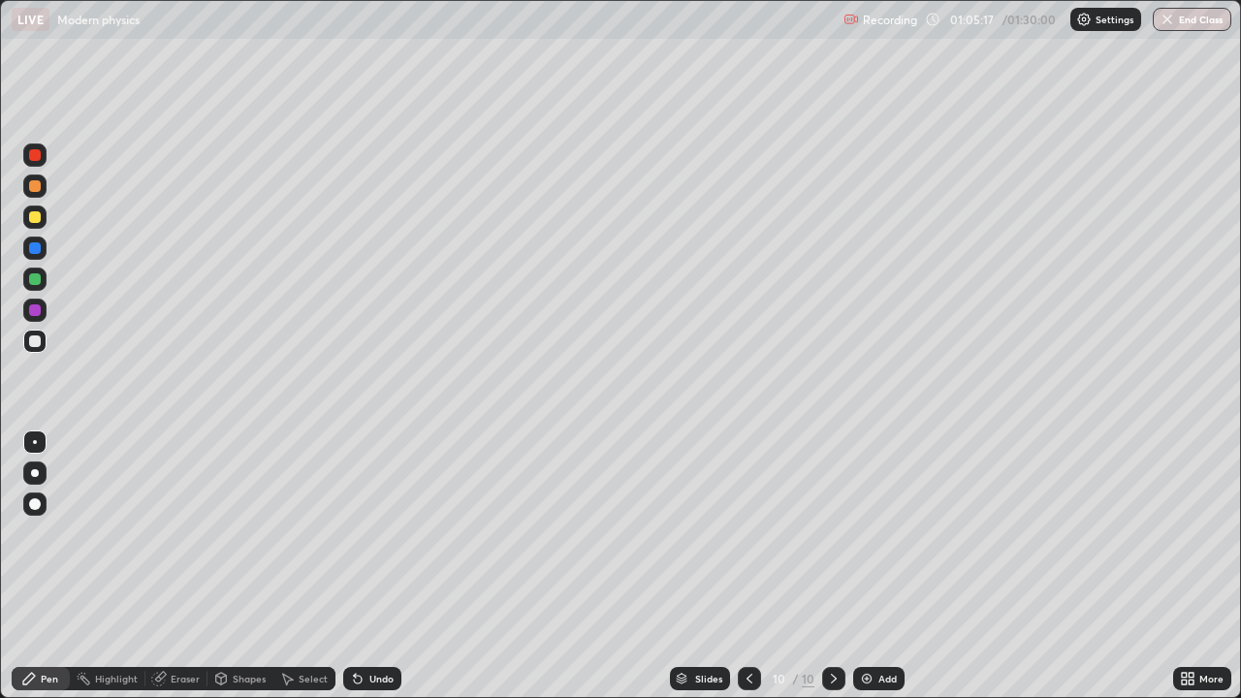
click at [831, 625] on icon at bounding box center [834, 679] width 16 height 16
click at [873, 625] on div "Add" at bounding box center [878, 678] width 51 height 23
click at [39, 345] on div at bounding box center [35, 342] width 12 height 12
click at [36, 219] on div at bounding box center [35, 217] width 12 height 12
click at [879, 625] on div "Add" at bounding box center [888, 679] width 18 height 10
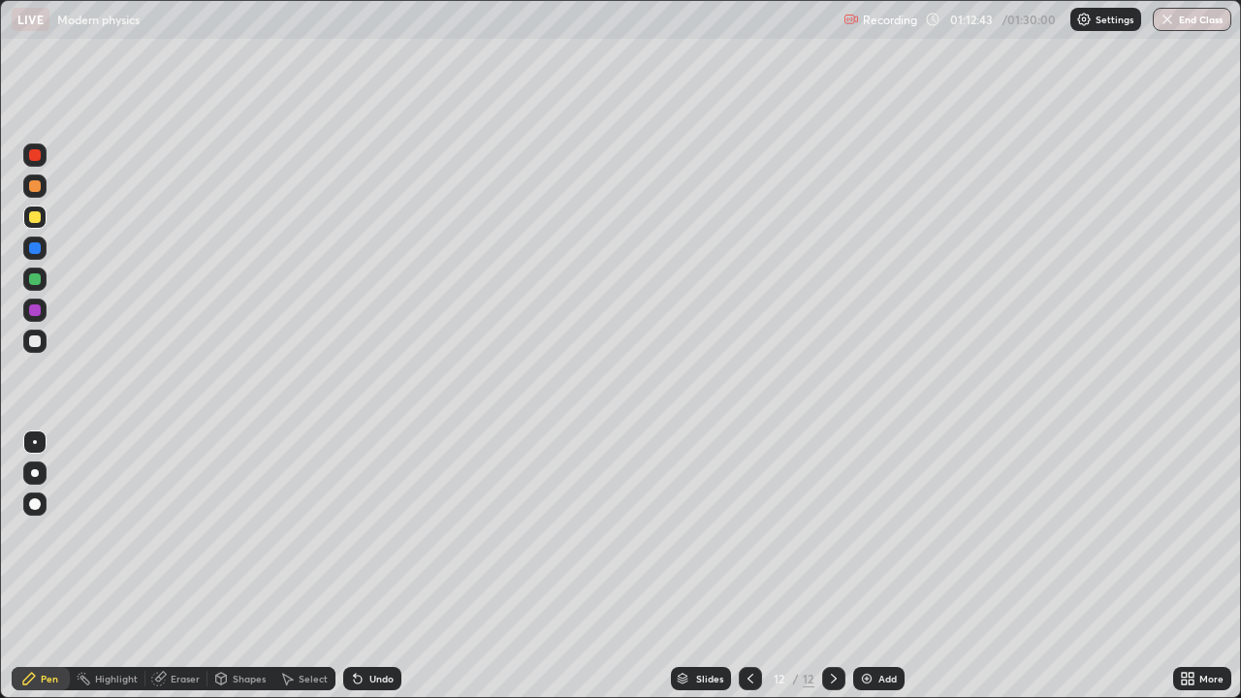
click at [36, 341] on div at bounding box center [35, 342] width 12 height 12
click at [36, 157] on div at bounding box center [35, 155] width 12 height 12
click at [365, 625] on div "Undo" at bounding box center [372, 678] width 58 height 23
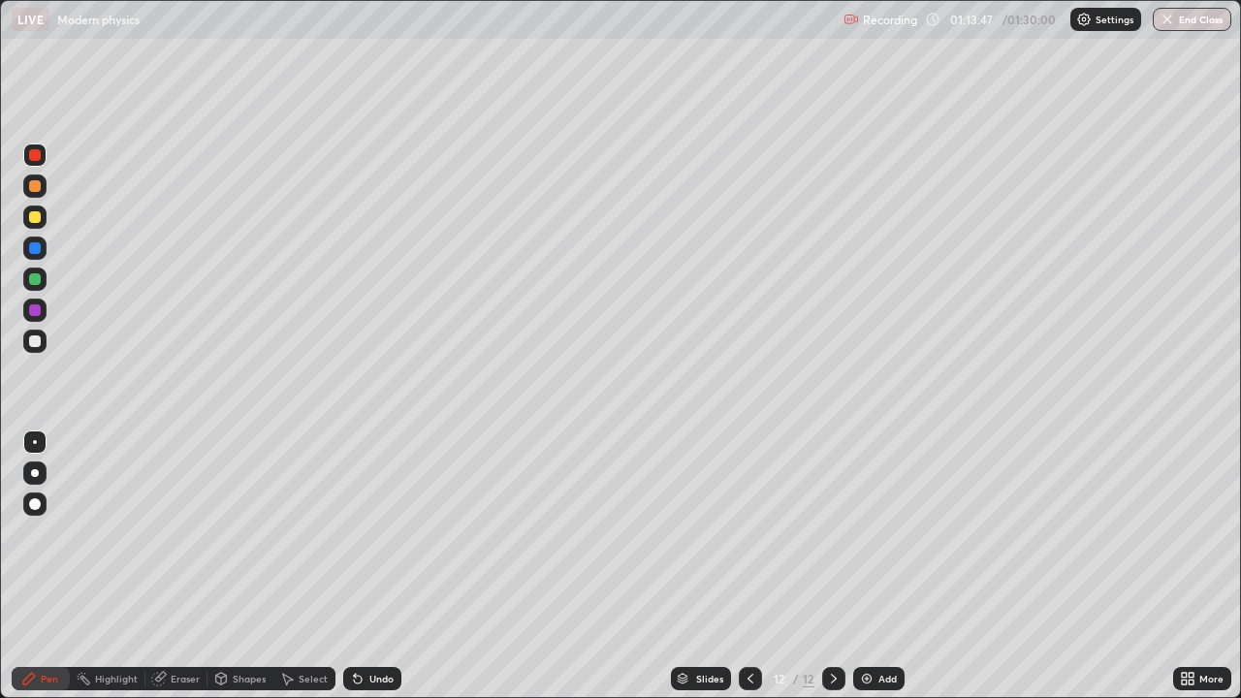
click at [365, 625] on div "Undo" at bounding box center [372, 678] width 58 height 23
click at [364, 625] on div "Undo" at bounding box center [372, 678] width 58 height 23
click at [360, 625] on icon at bounding box center [358, 679] width 16 height 16
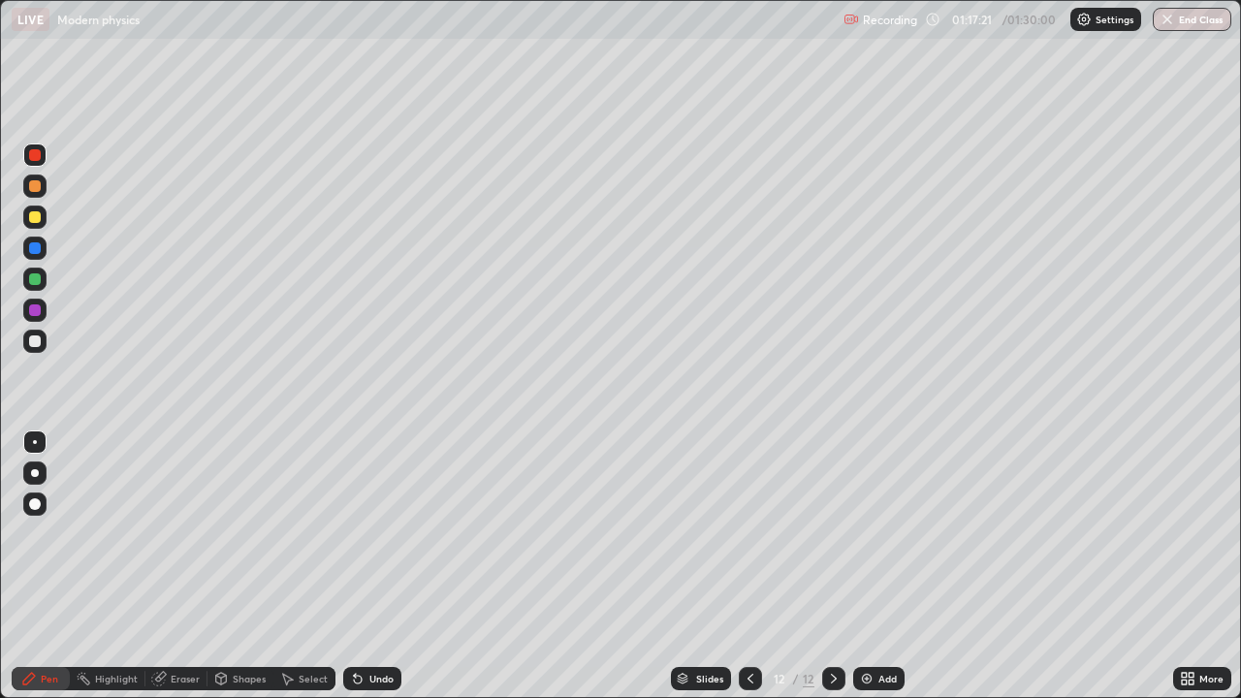
click at [43, 340] on div at bounding box center [34, 341] width 23 height 23
click at [373, 625] on div "Undo" at bounding box center [381, 679] width 24 height 10
click at [832, 625] on icon at bounding box center [834, 679] width 16 height 16
click at [879, 625] on div "Add" at bounding box center [888, 679] width 18 height 10
click at [1173, 23] on img "button" at bounding box center [1169, 20] width 16 height 16
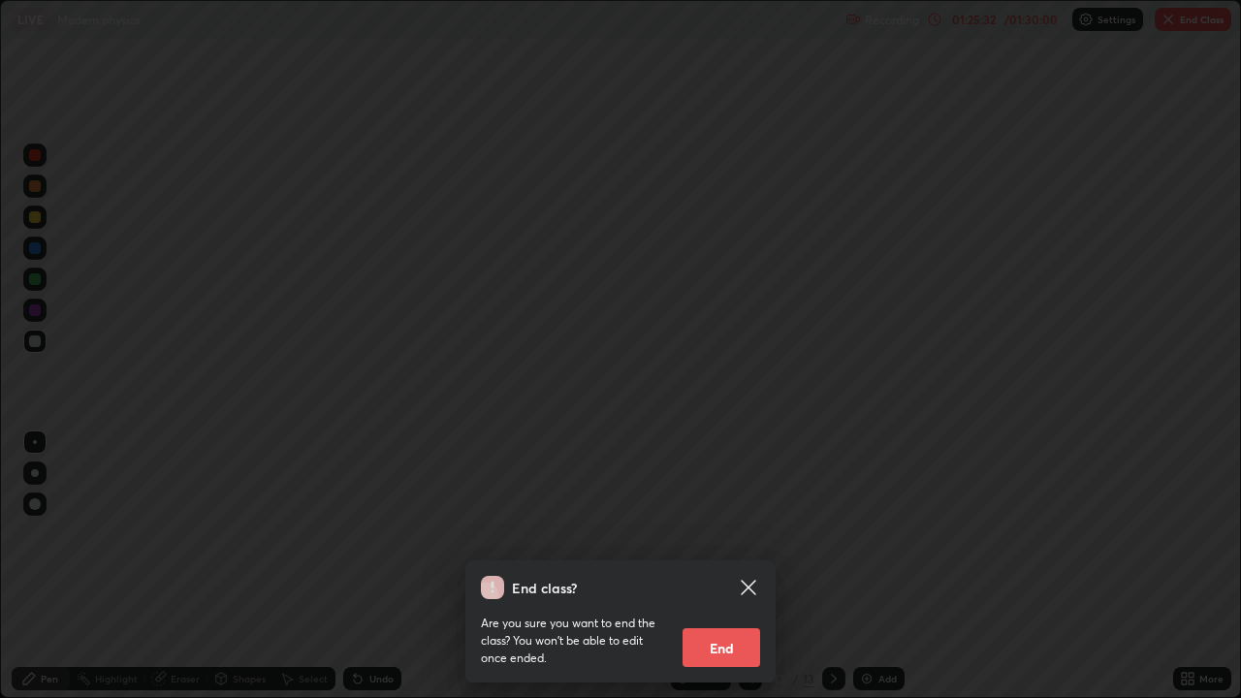
click at [716, 625] on button "End" at bounding box center [722, 647] width 78 height 39
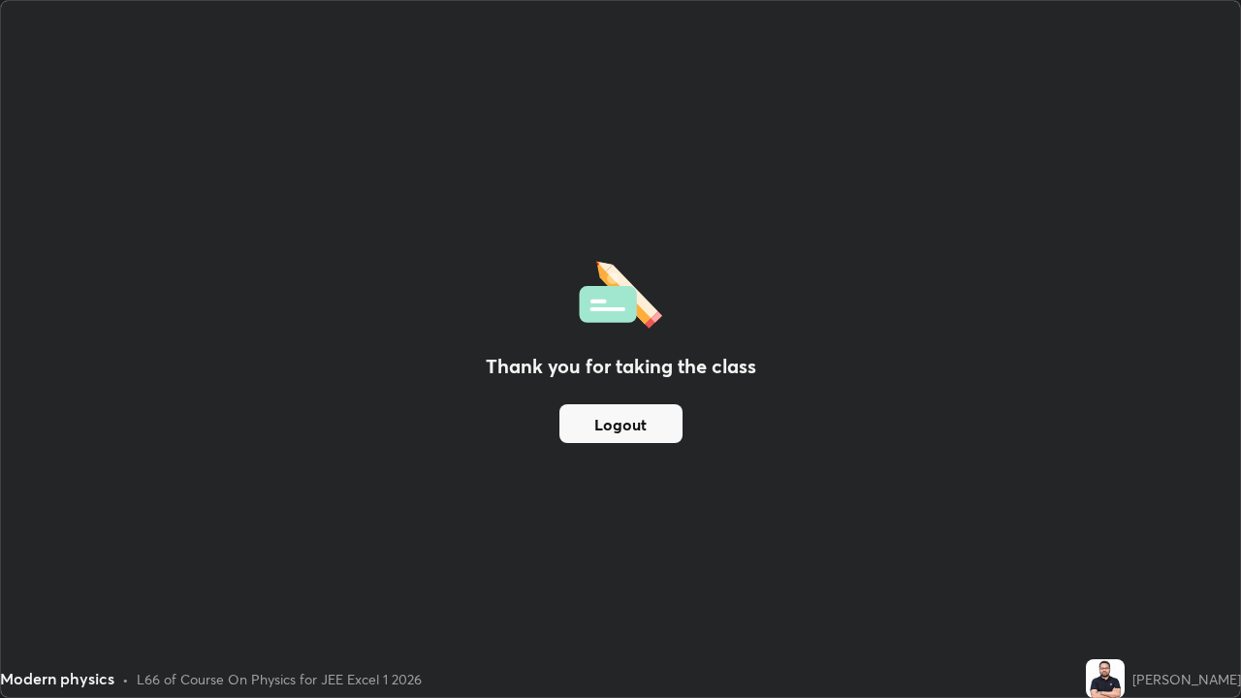
click at [629, 428] on button "Logout" at bounding box center [621, 423] width 123 height 39
